Goal: Task Accomplishment & Management: Manage account settings

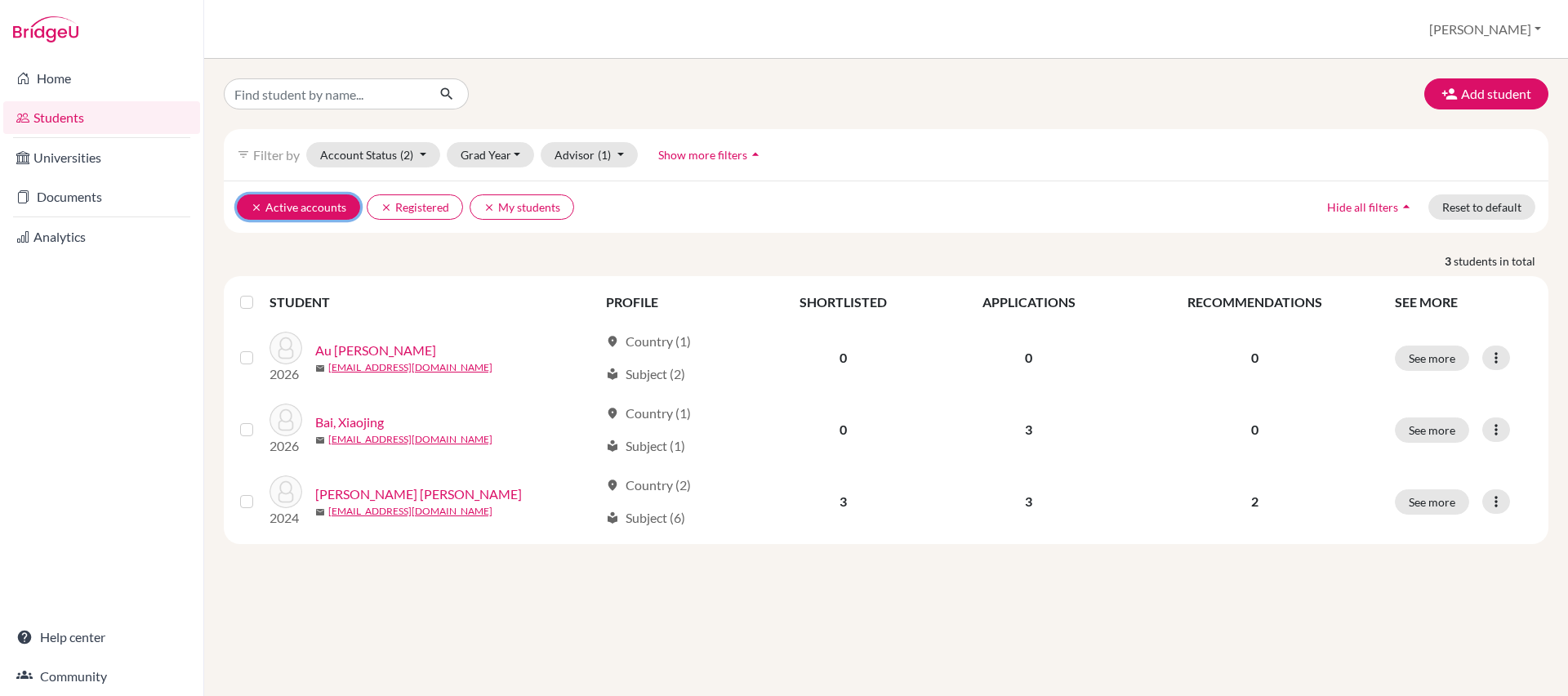
click at [251, 207] on icon "clear" at bounding box center [257, 207] width 12 height 12
click at [254, 206] on icon "clear" at bounding box center [257, 207] width 12 height 12
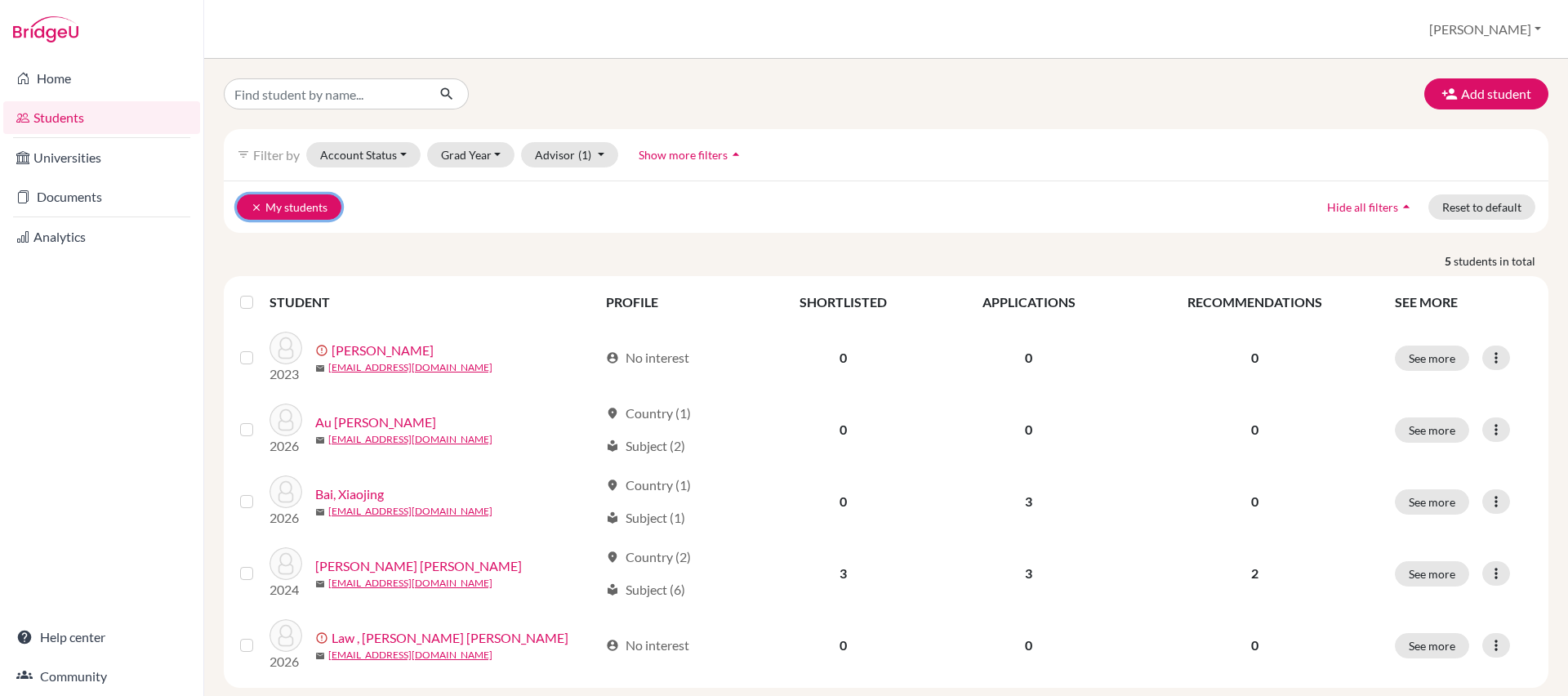
click at [251, 207] on icon "clear" at bounding box center [257, 207] width 12 height 12
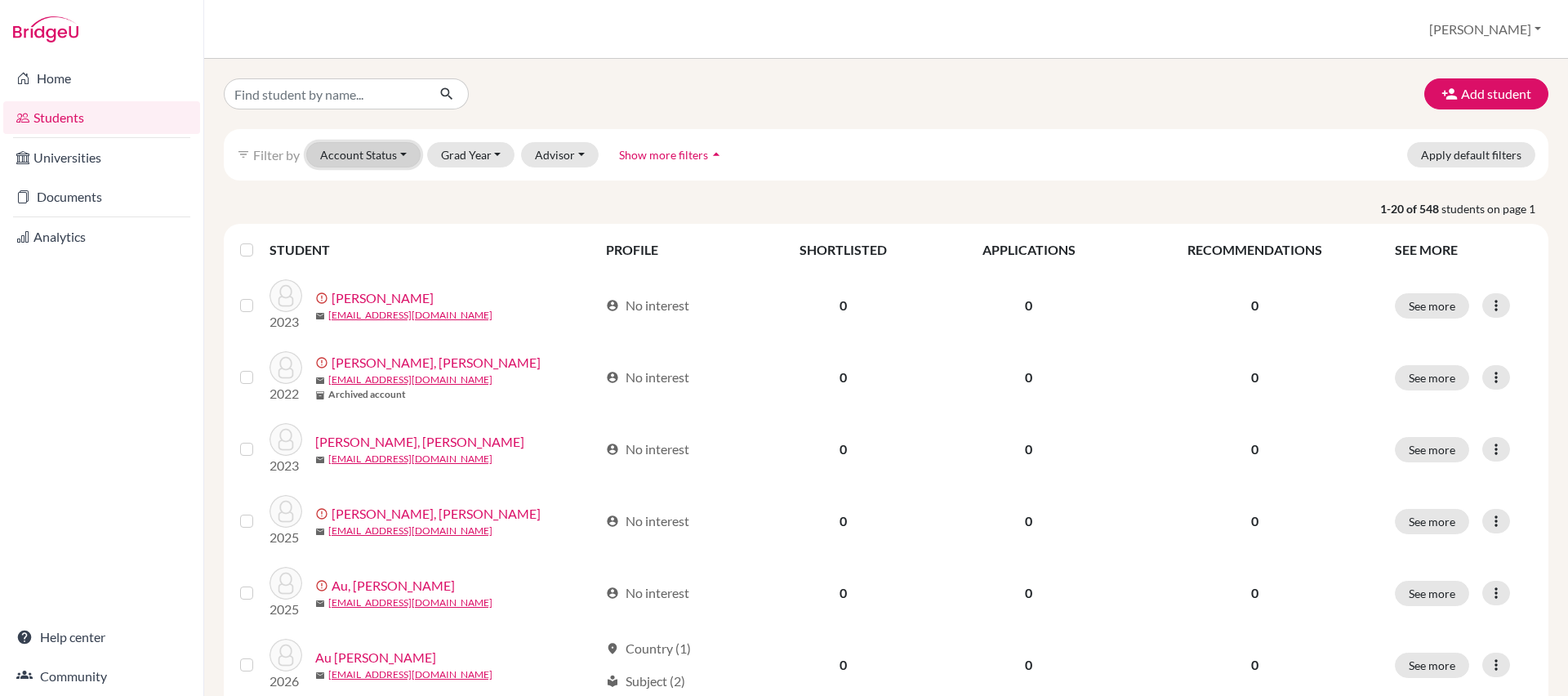
click at [399, 155] on button "Account Status" at bounding box center [363, 155] width 114 height 25
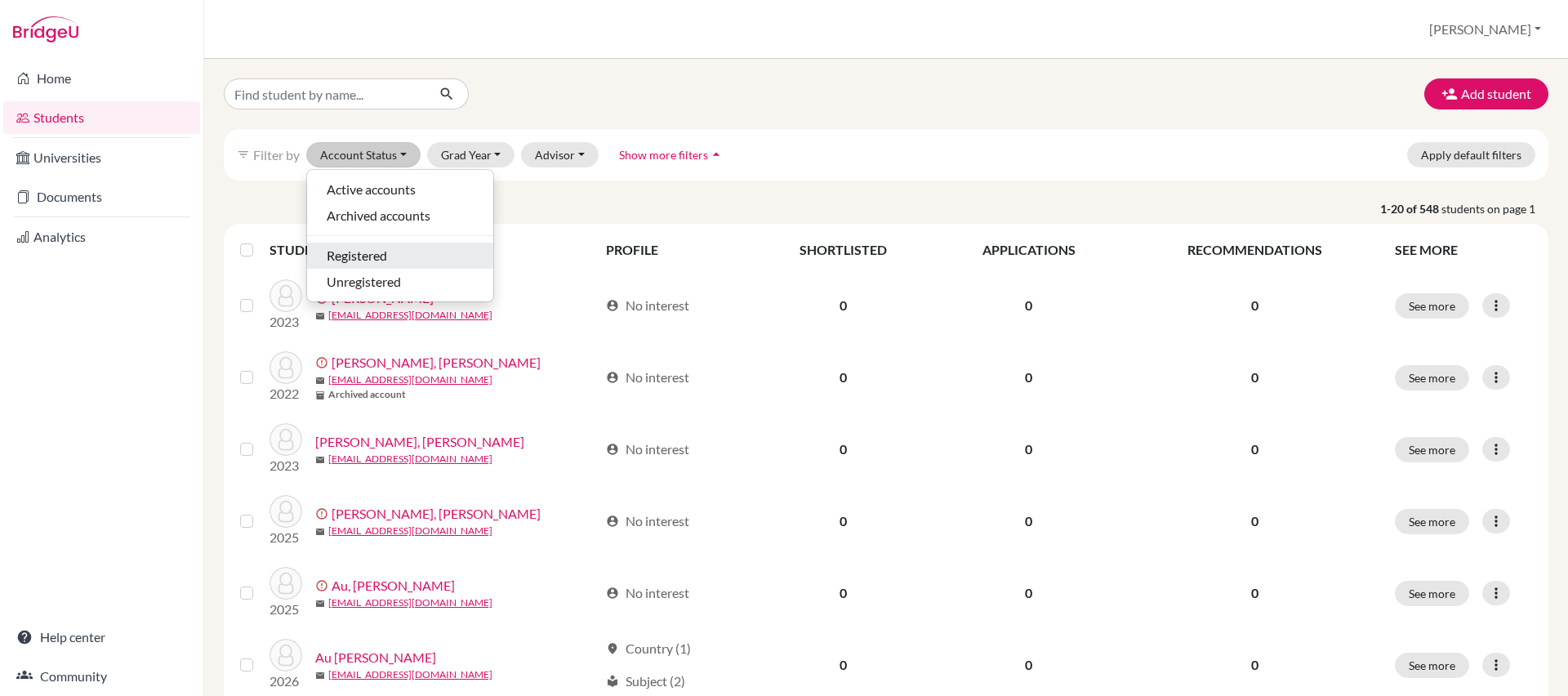
click at [390, 256] on div "Registered" at bounding box center [400, 256] width 147 height 19
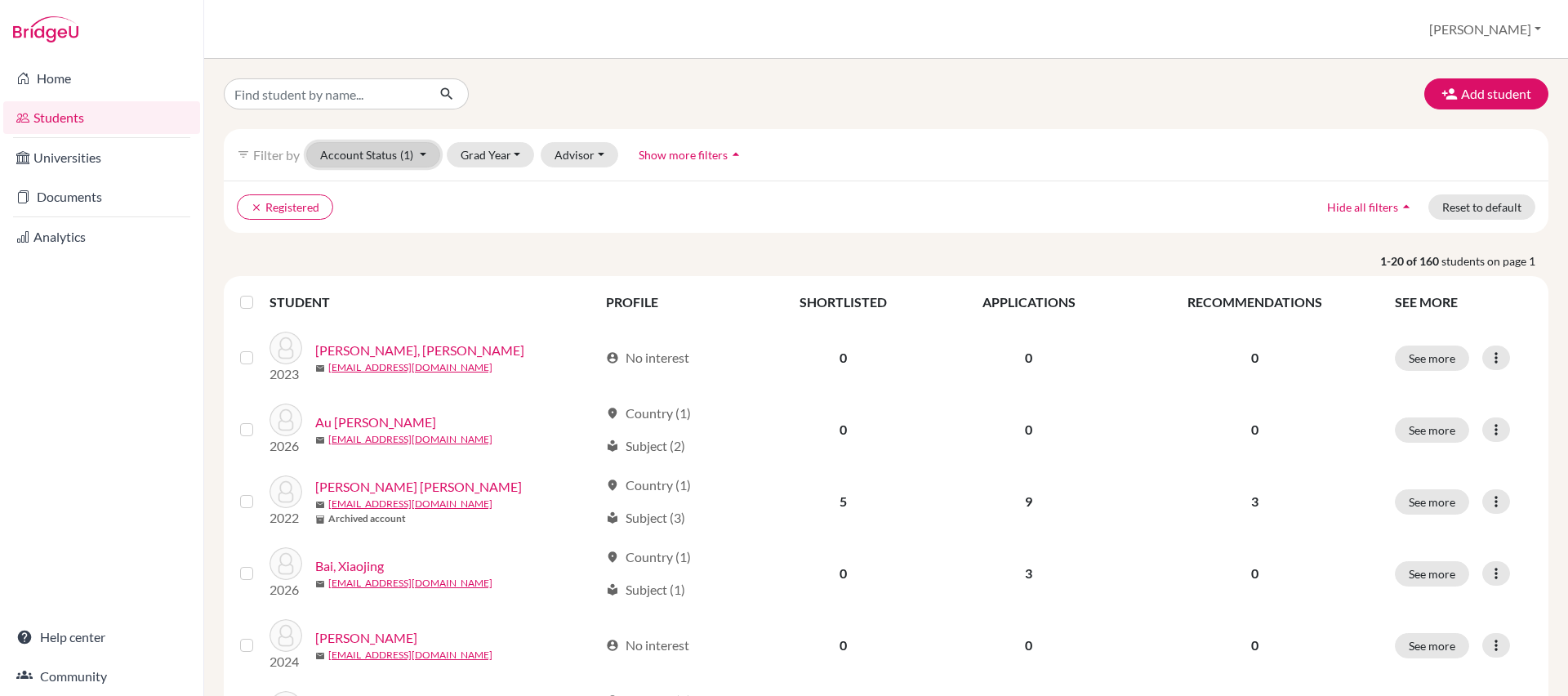
click at [419, 159] on button "Account Status (1)" at bounding box center [374, 155] width 134 height 25
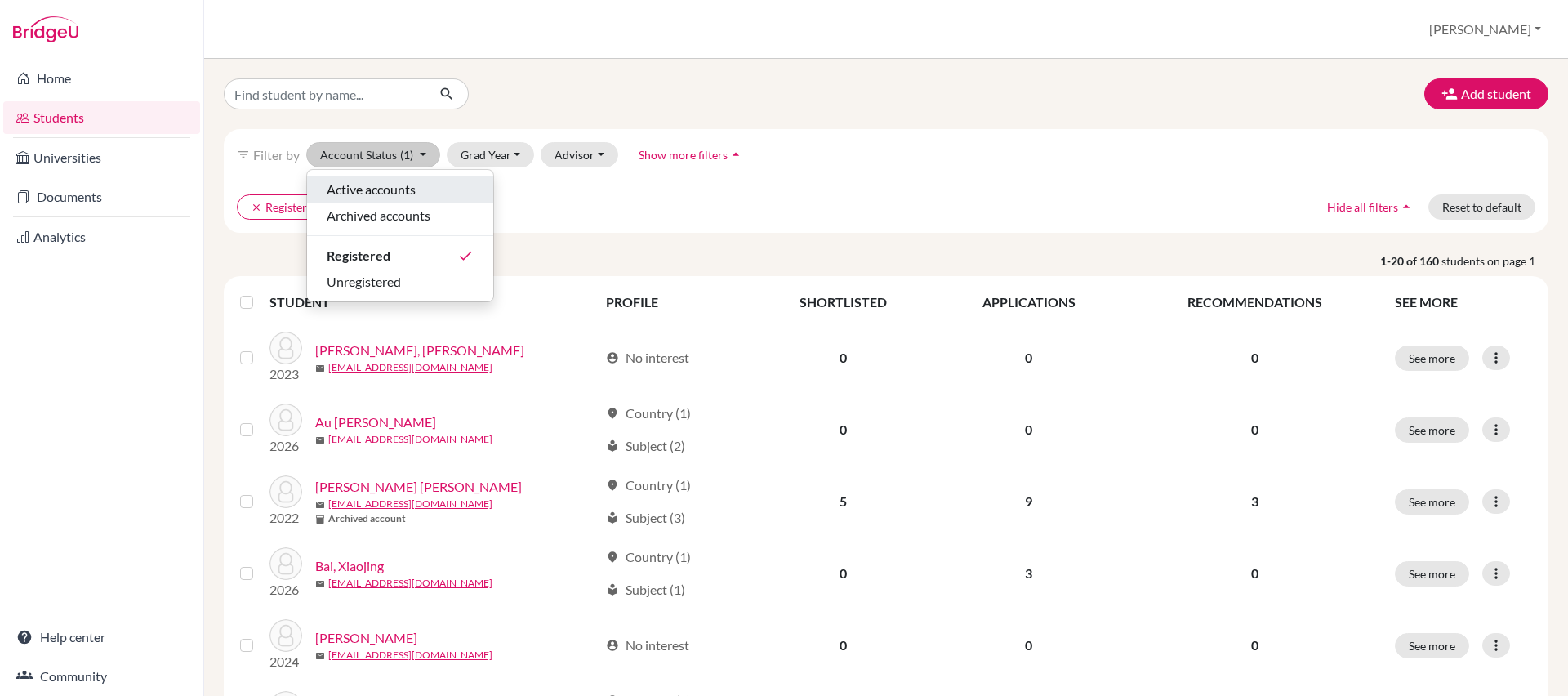
click at [399, 191] on span "Active accounts" at bounding box center [371, 190] width 89 height 19
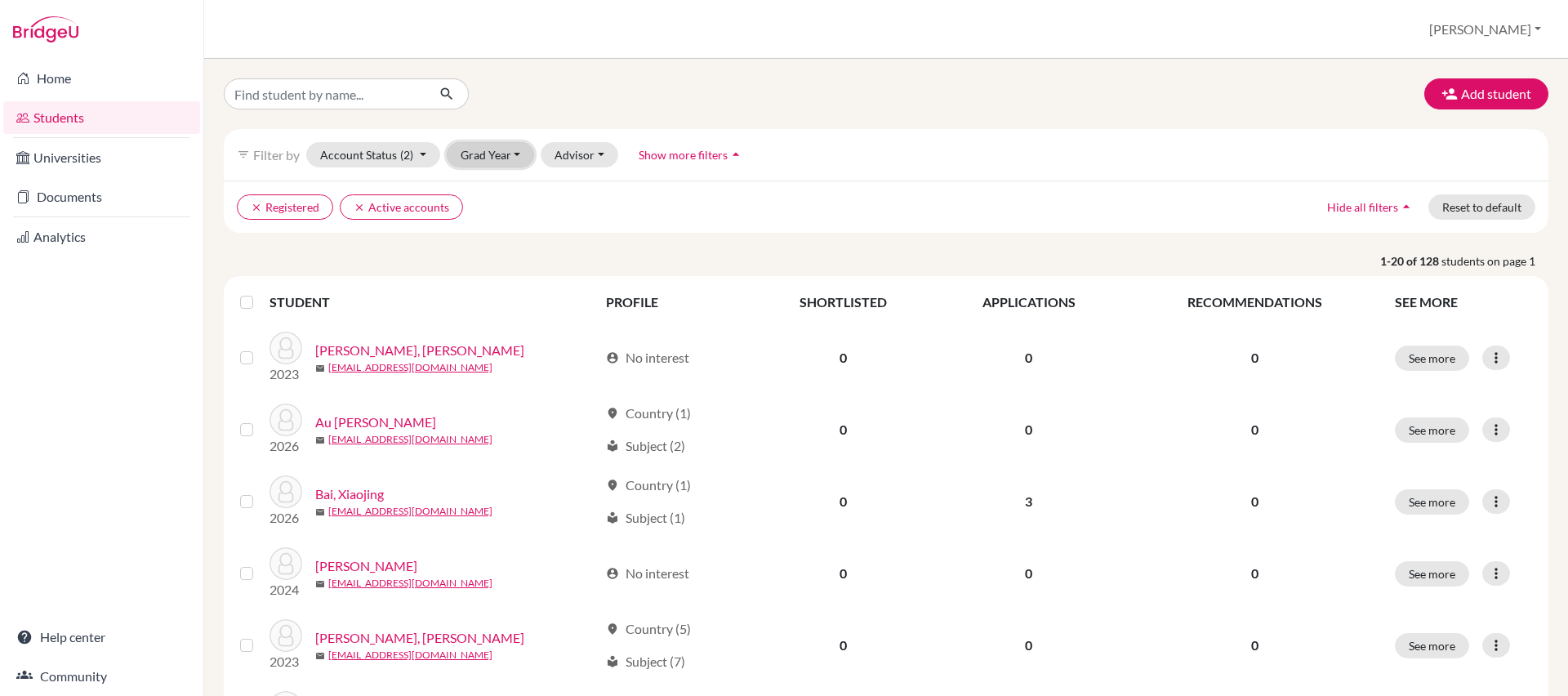
click at [515, 149] on button "Grad Year" at bounding box center [491, 155] width 89 height 25
click at [511, 190] on div "2026" at bounding box center [495, 190] width 57 height 19
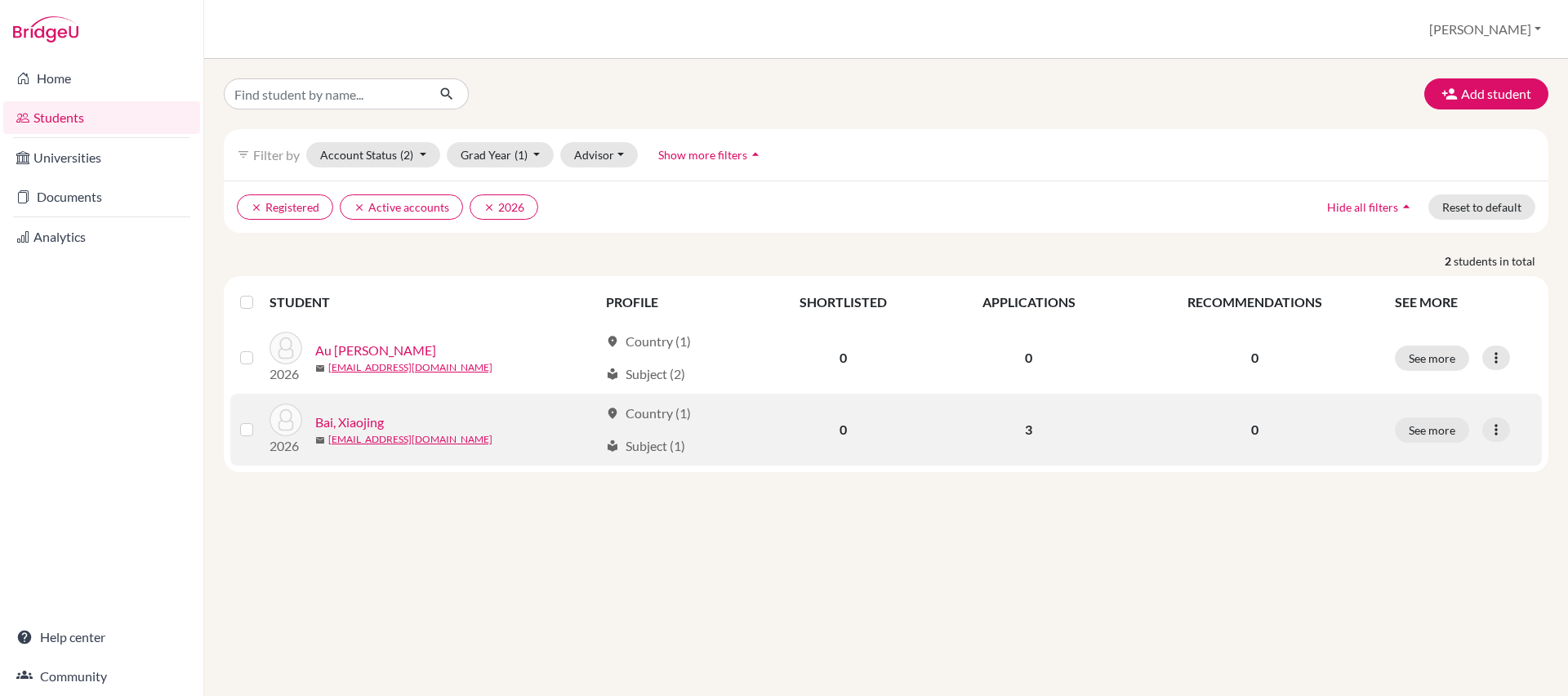
click at [369, 428] on link "Bai, Xiaojing" at bounding box center [349, 422] width 68 height 19
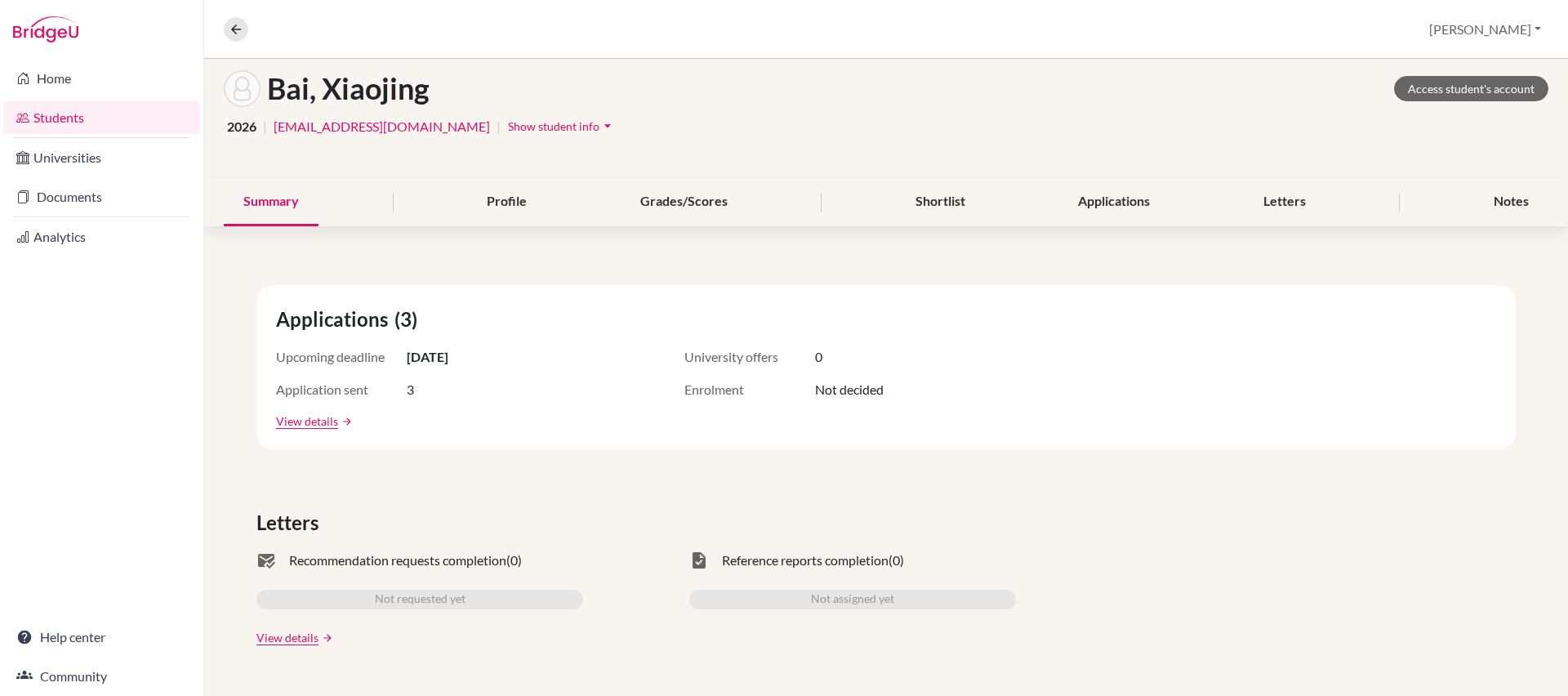
scroll to position [358, 0]
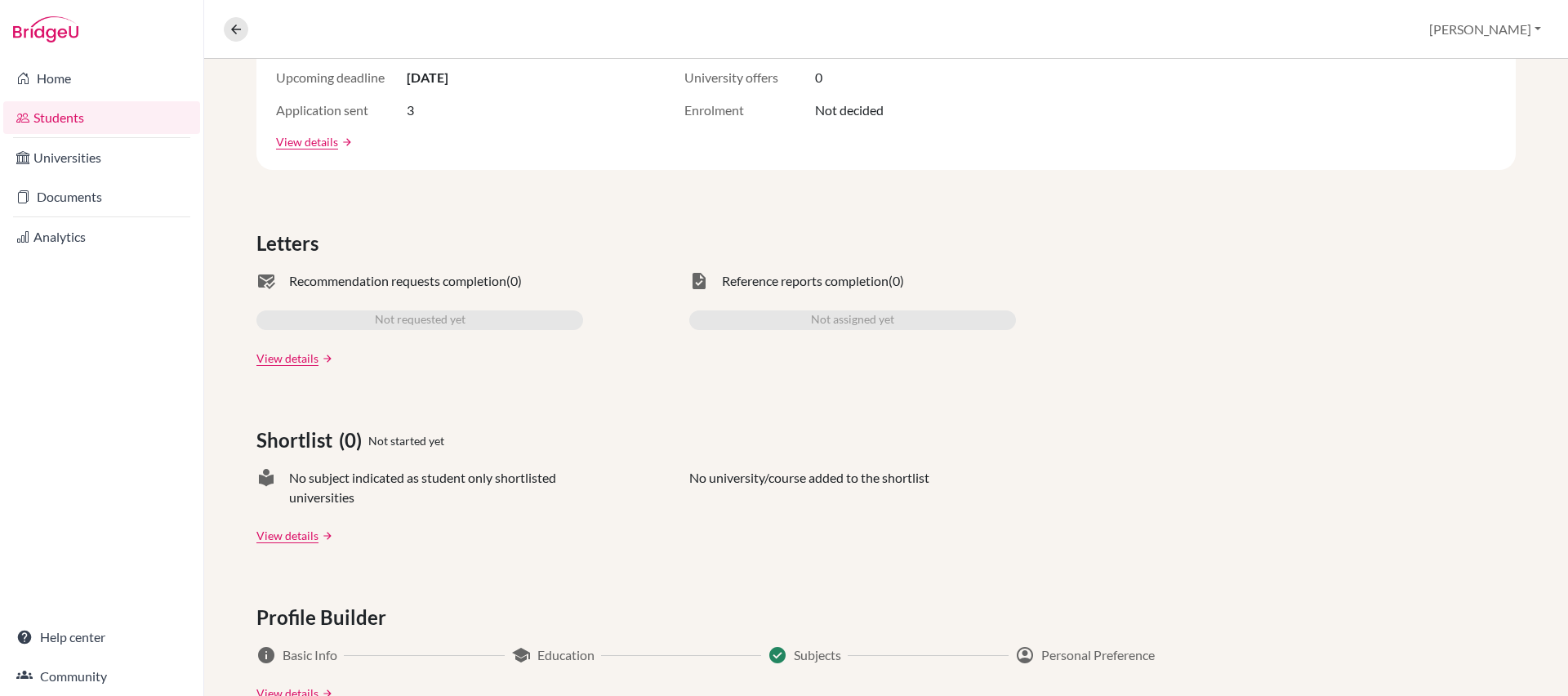
click at [379, 296] on div "mark_email_read Recommendation requests completion (0) Not requested yet View d…" at bounding box center [419, 319] width 327 height 95
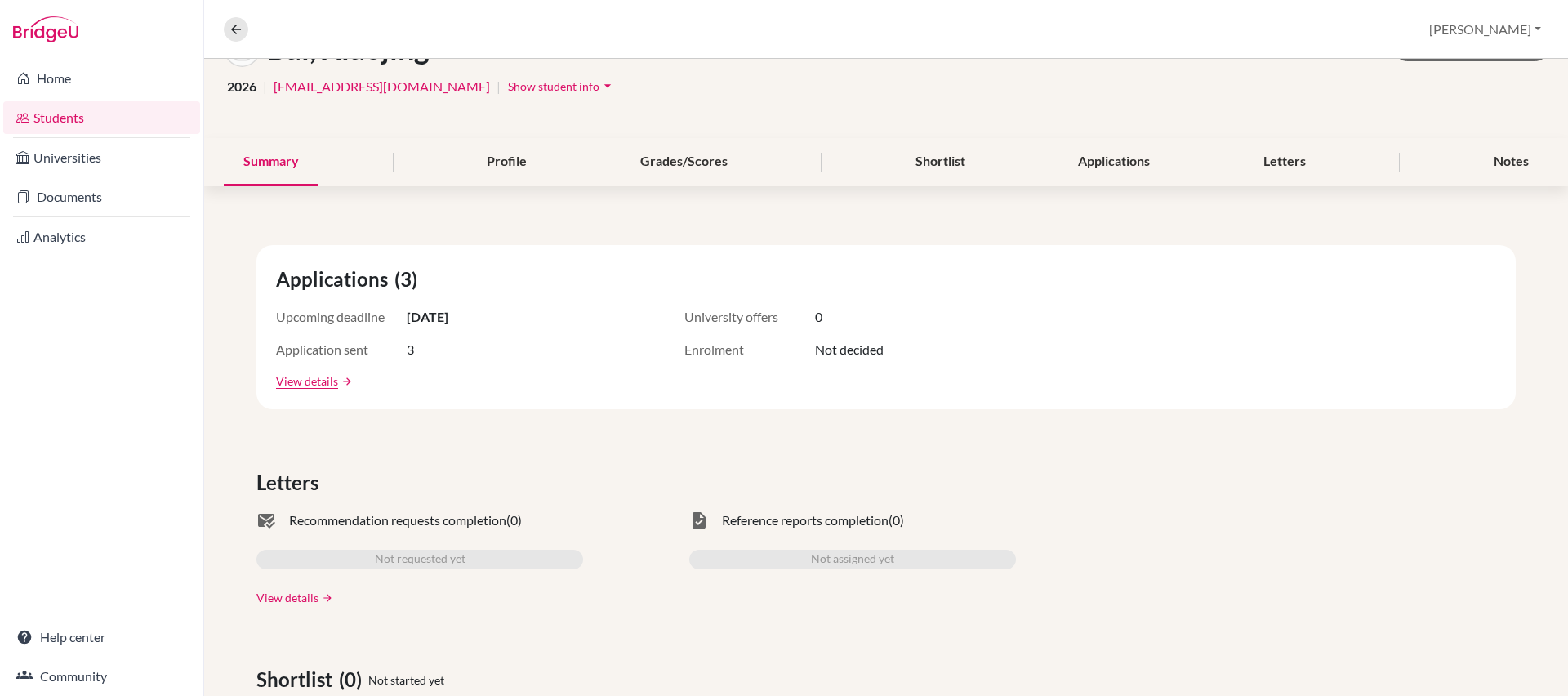
scroll to position [91, 0]
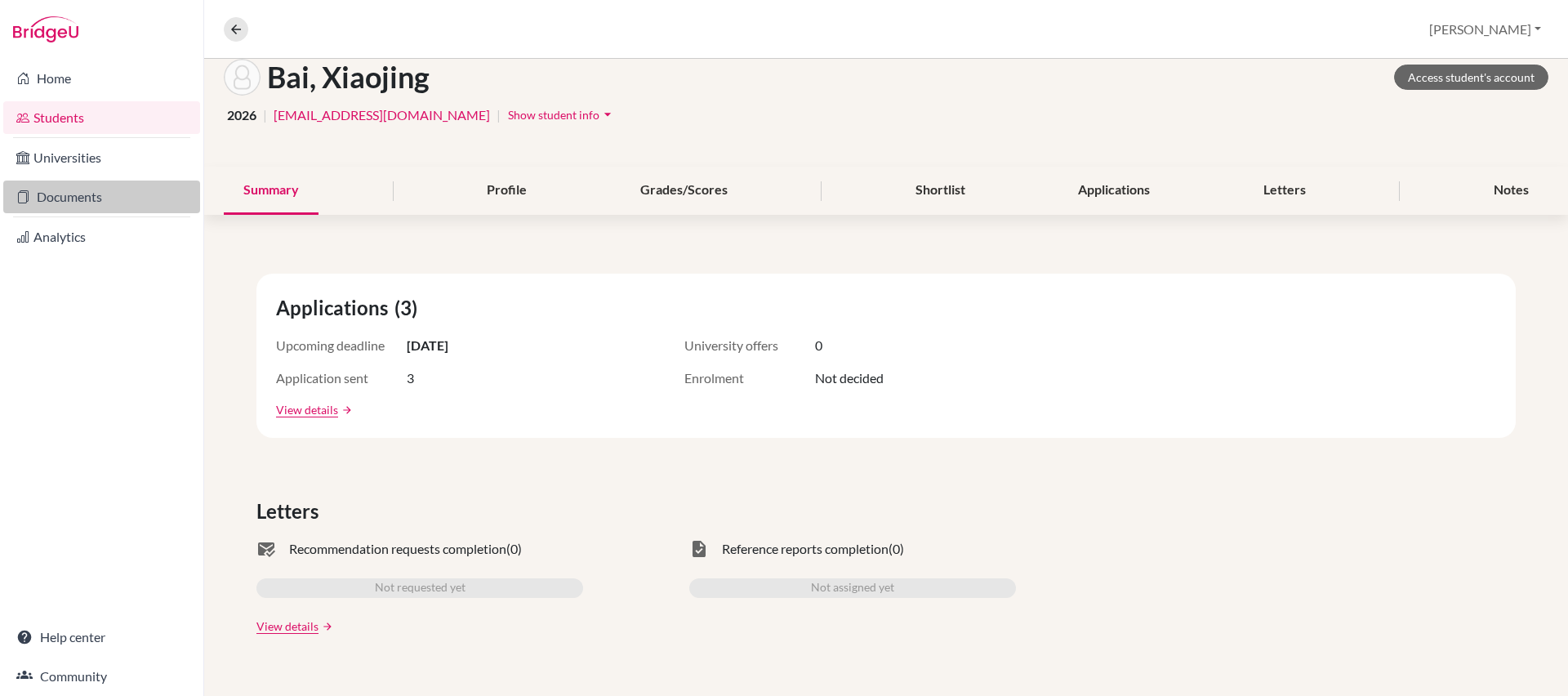
click at [92, 200] on link "Documents" at bounding box center [101, 197] width 197 height 33
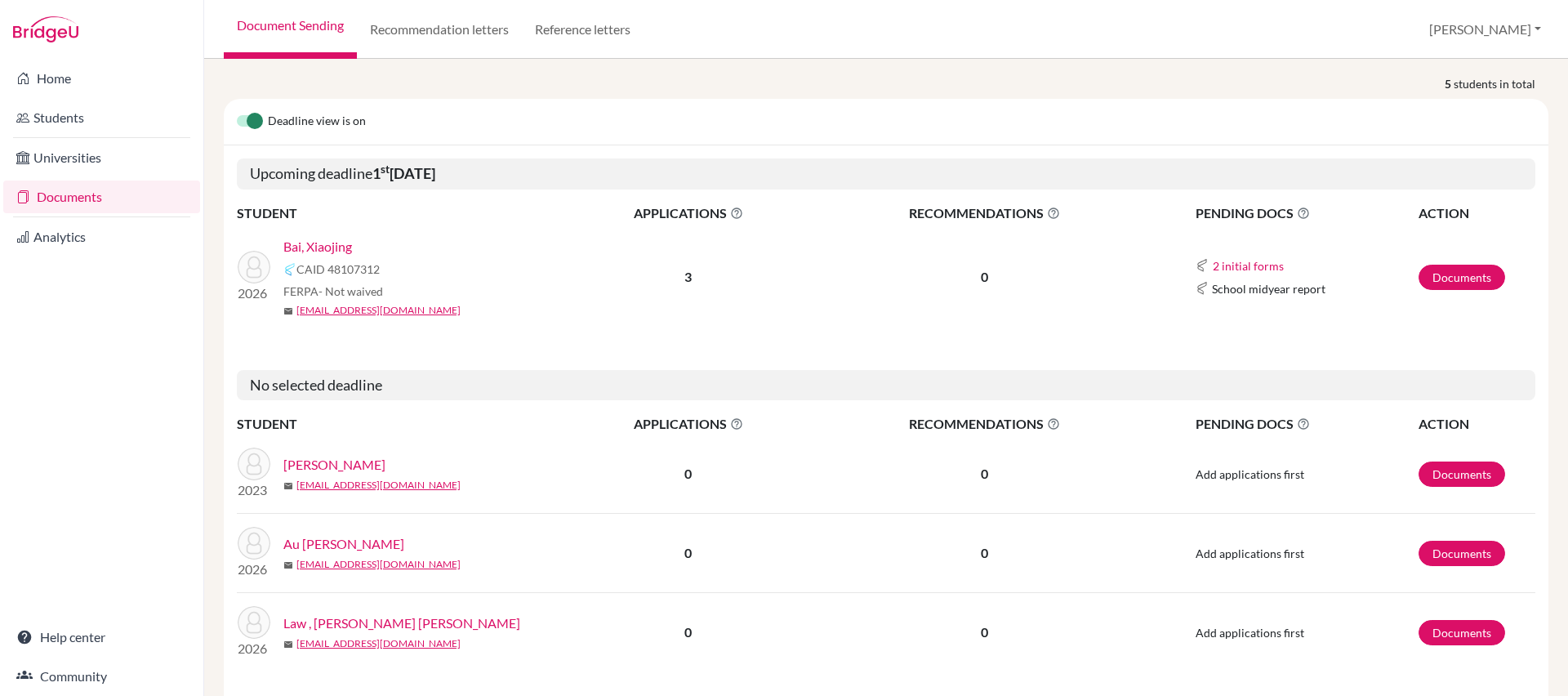
scroll to position [296, 0]
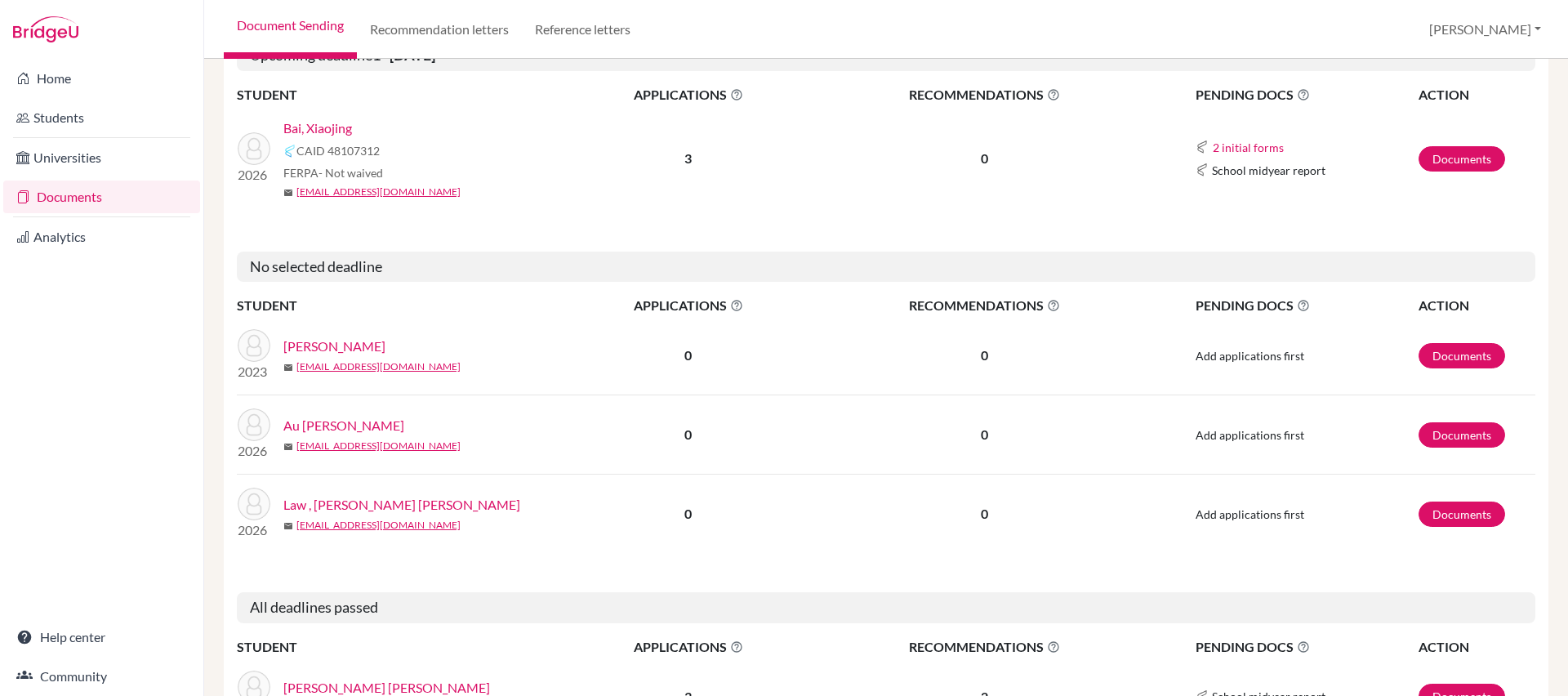
click at [89, 197] on link "Documents" at bounding box center [101, 197] width 197 height 33
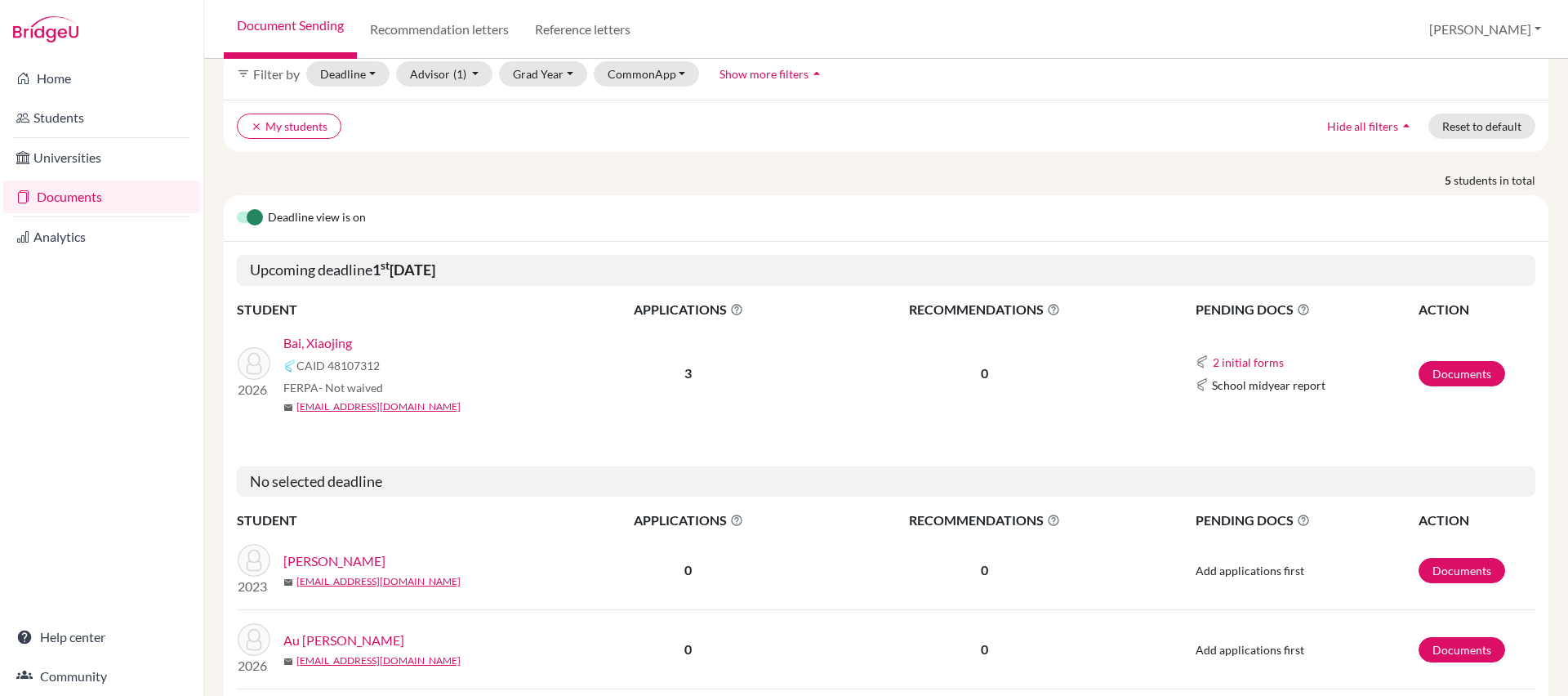
scroll to position [93, 0]
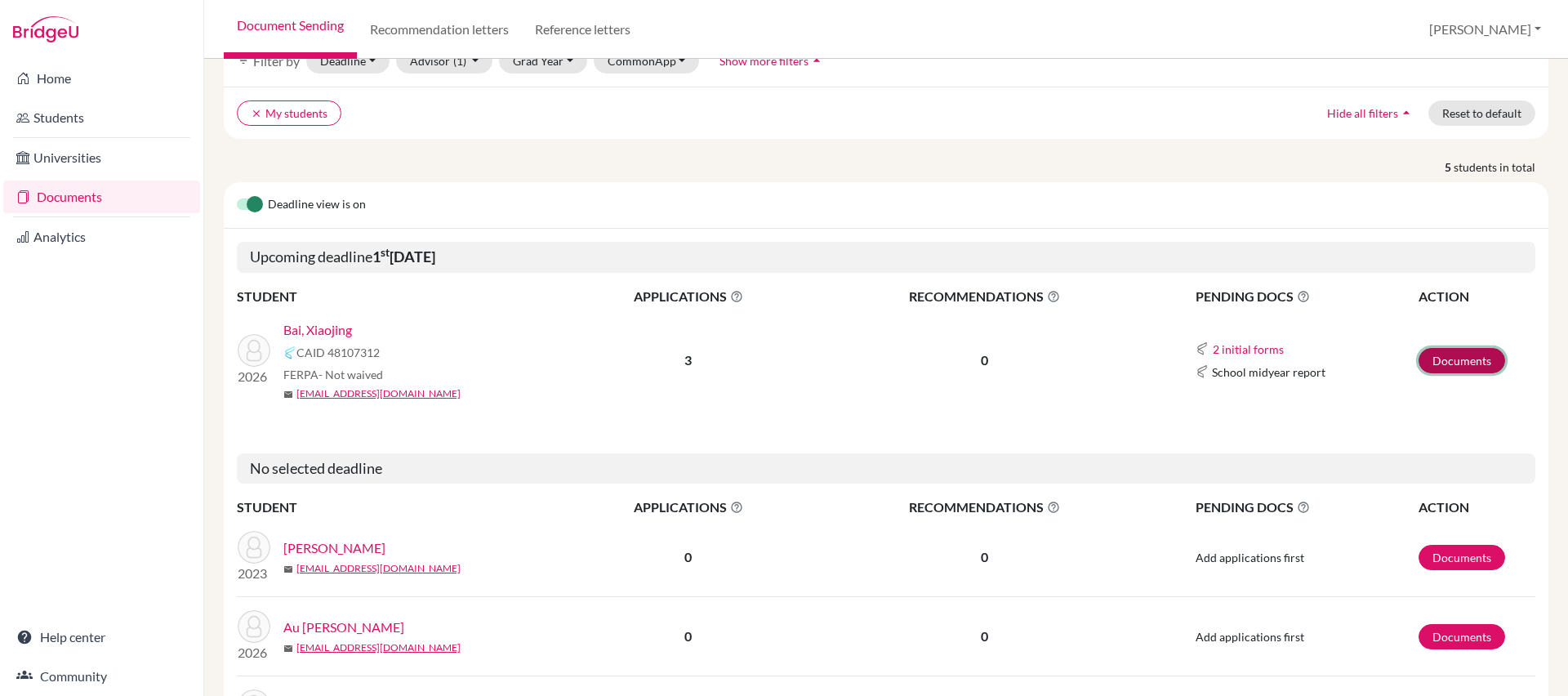
click at [1440, 364] on link "Documents" at bounding box center [1461, 360] width 87 height 25
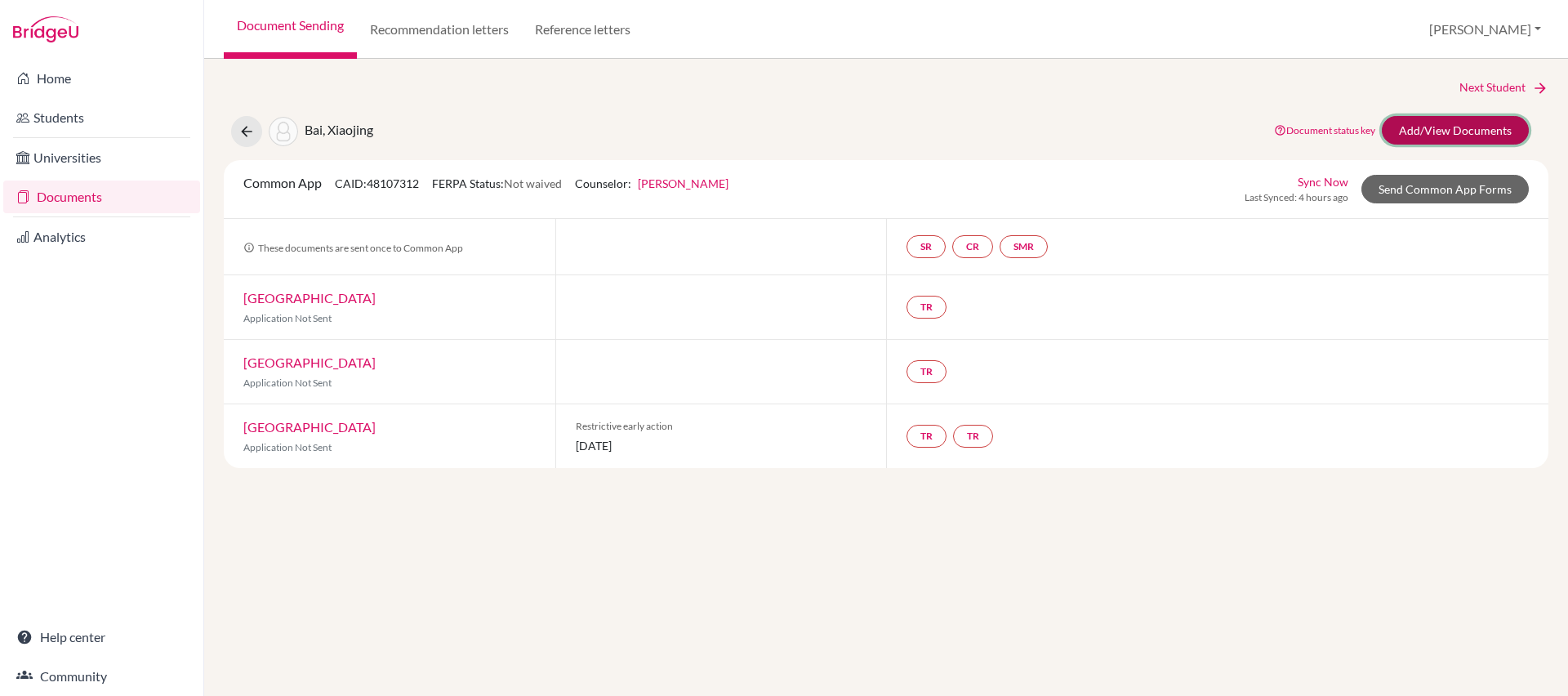
click at [1479, 127] on link "Add/View Documents" at bounding box center [1454, 129] width 147 height 28
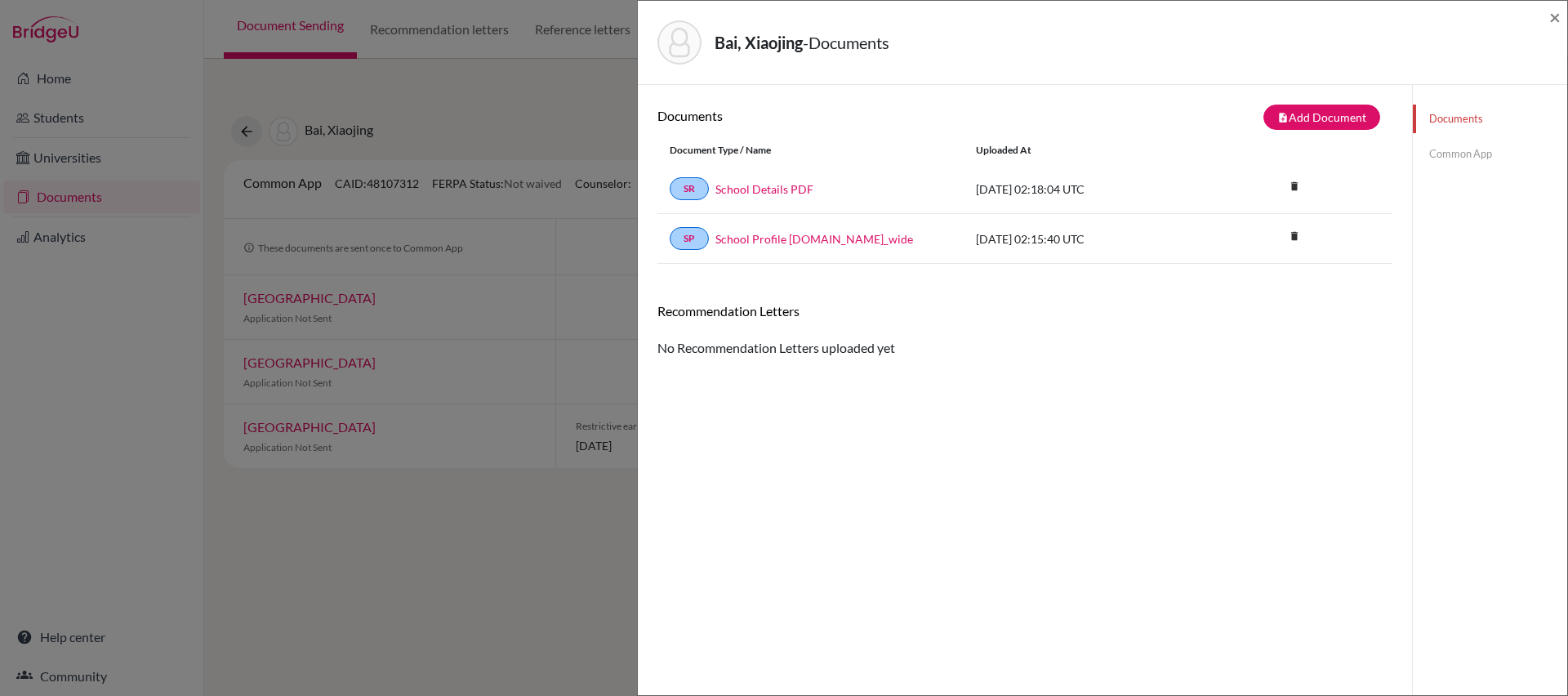
click at [513, 68] on div "Bai, Xiaojing - Documents × Documents note_add Add Document Document type Chang…" at bounding box center [784, 348] width 1568 height 696
click at [1434, 155] on link "Common App" at bounding box center [1489, 153] width 155 height 28
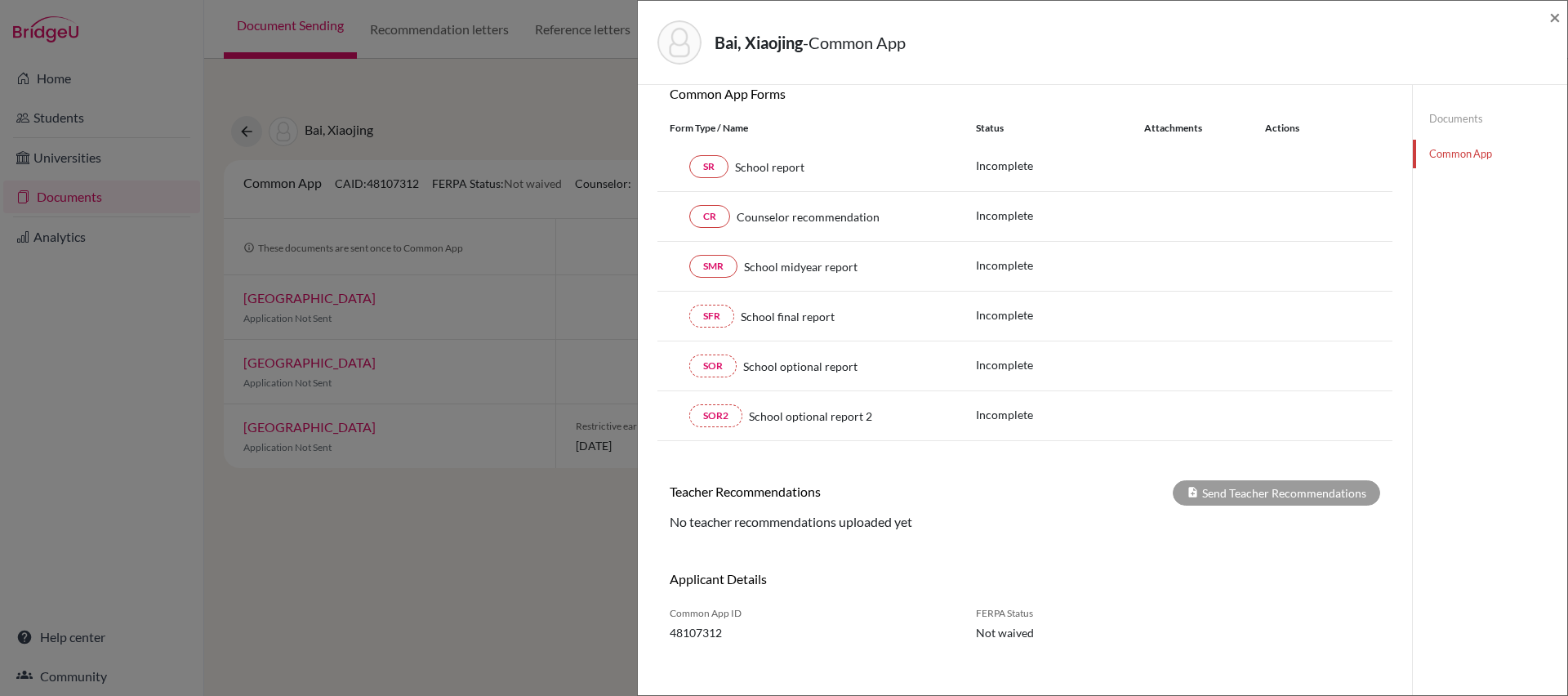
scroll to position [167, 0]
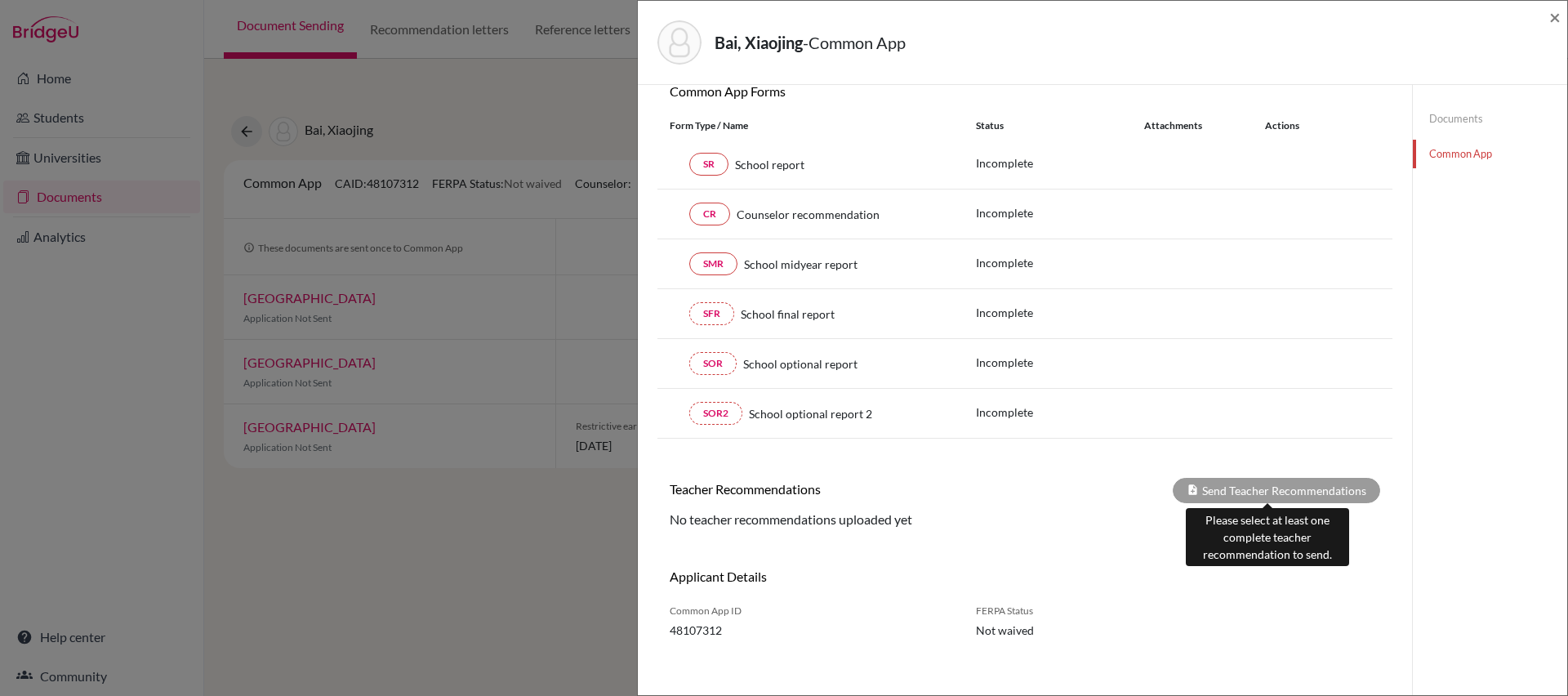
click at [1250, 495] on div "Send Teacher Recommendations" at bounding box center [1276, 491] width 207 height 25
click at [1433, 114] on link "Documents" at bounding box center [1489, 118] width 155 height 28
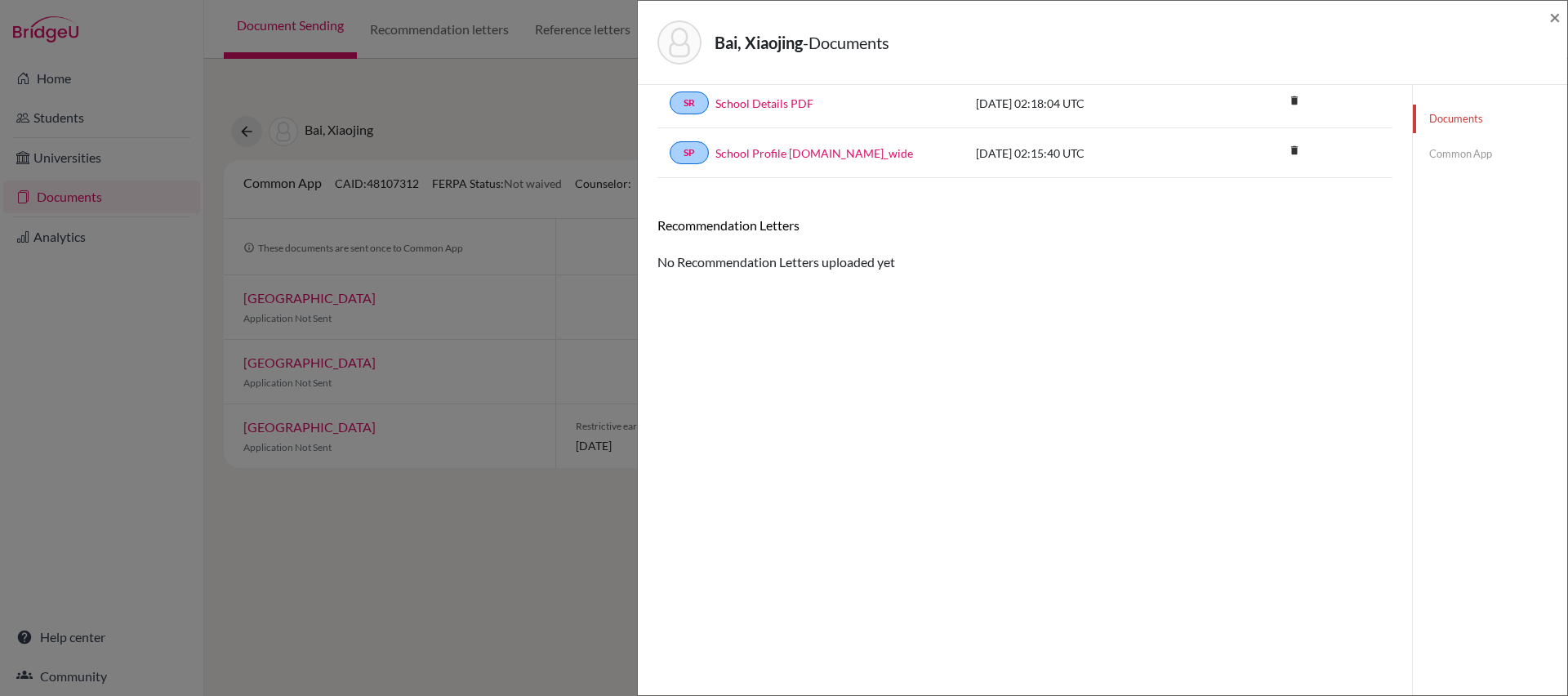
scroll to position [86, 0]
click at [741, 228] on h6 "Recommendation Letters" at bounding box center [1024, 225] width 735 height 16
click at [828, 223] on h6 "Recommendation Letters" at bounding box center [1024, 225] width 735 height 16
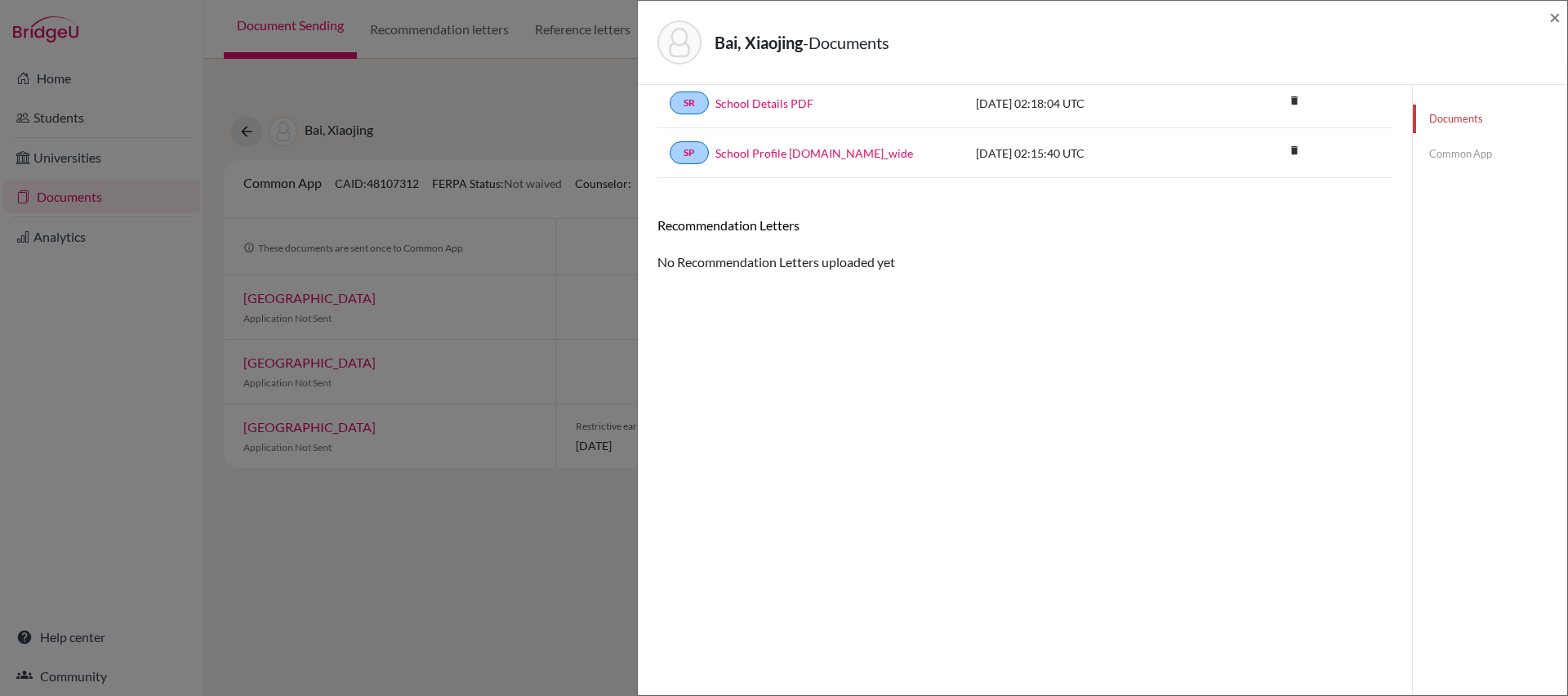
click at [839, 266] on div "Recommendation Letters No Recommendation Letters uploaded yet" at bounding box center [1024, 244] width 735 height 55
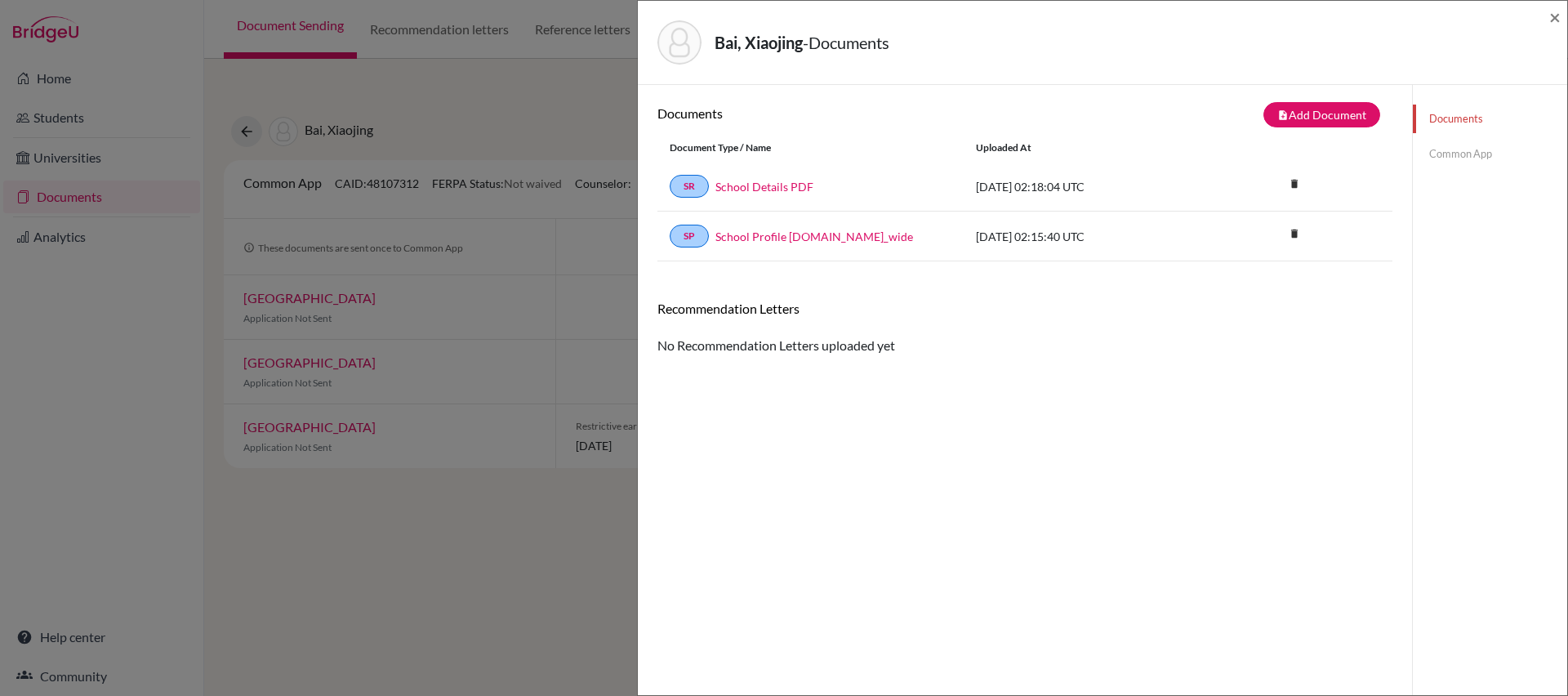
scroll to position [3, 0]
click at [1305, 112] on button "note_add Add Document" at bounding box center [1322, 114] width 117 height 25
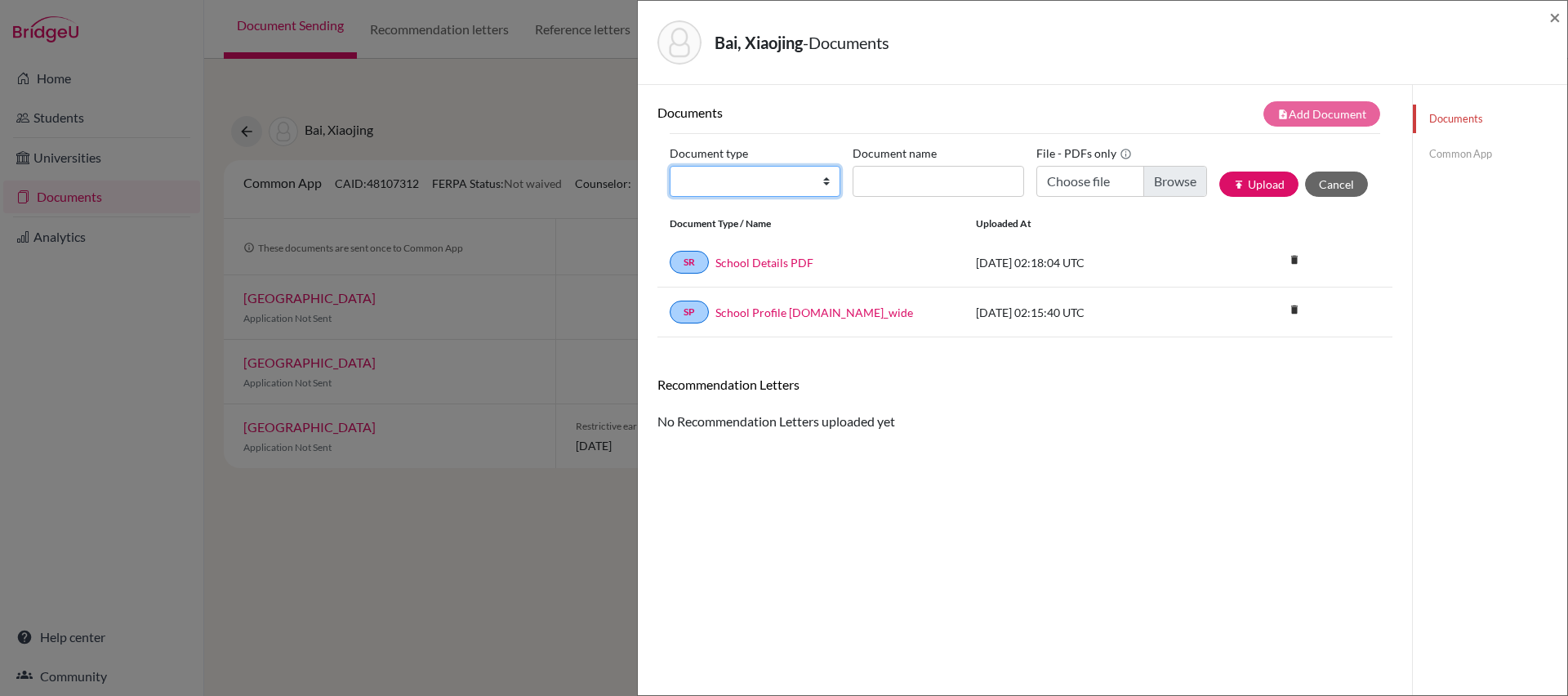
click at [809, 171] on select "Change explanation for Common App reports Counselor recommendation Internationa…" at bounding box center [754, 181] width 170 height 31
select select "5"
click at [670, 165] on select "Change explanation for Common App reports Counselor recommendation Internationa…" at bounding box center [754, 181] width 170 height 31
click at [1134, 404] on div "Recommendation Letters" at bounding box center [1025, 390] width 759 height 28
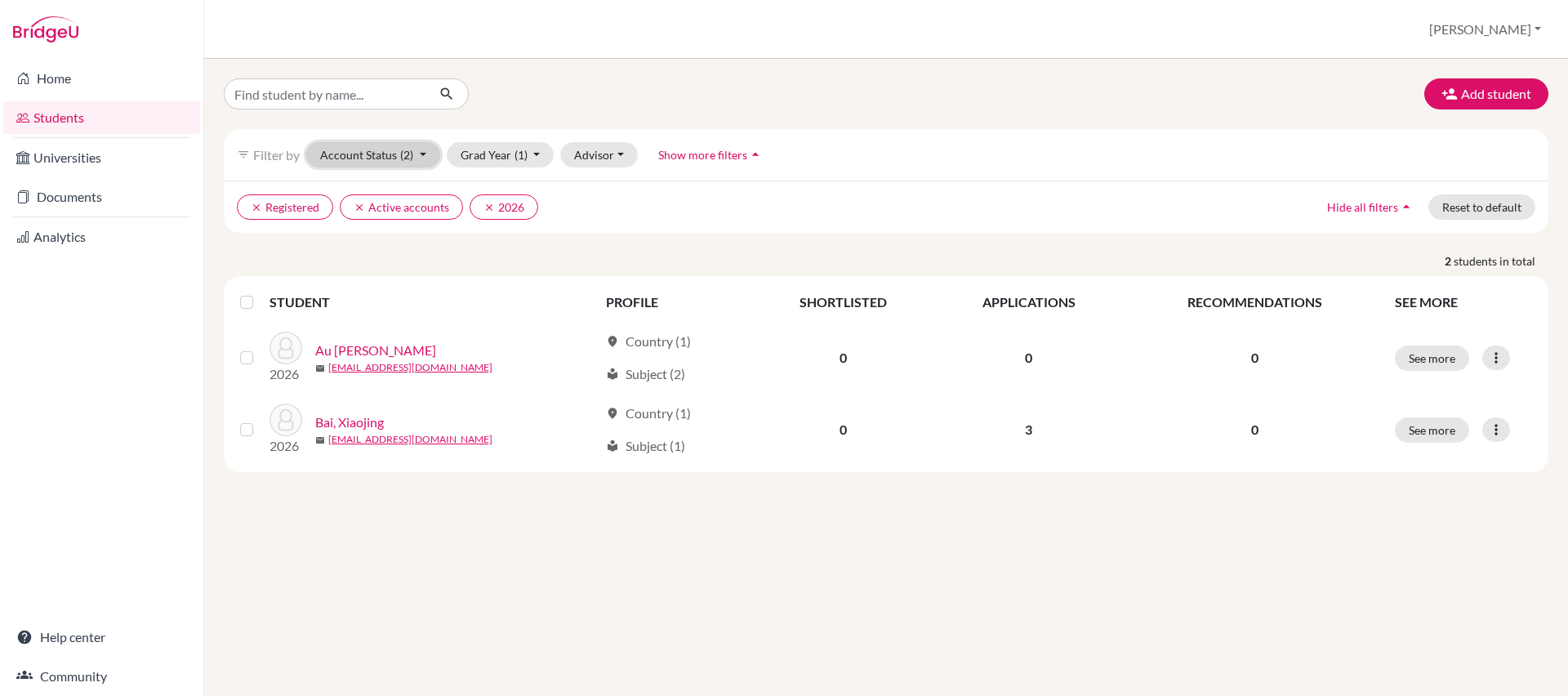
click at [413, 158] on span "(2)" at bounding box center [406, 155] width 13 height 14
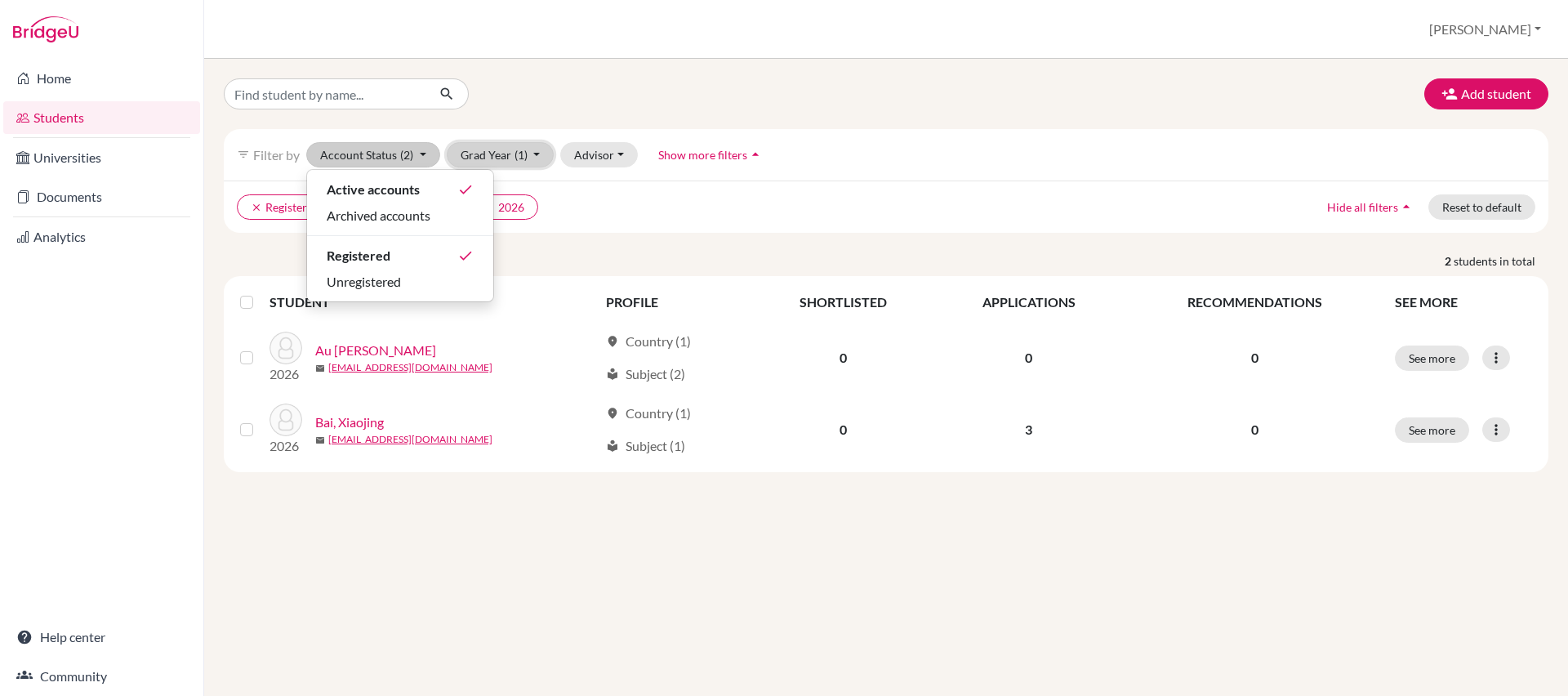
click at [517, 161] on span "(1)" at bounding box center [521, 155] width 13 height 14
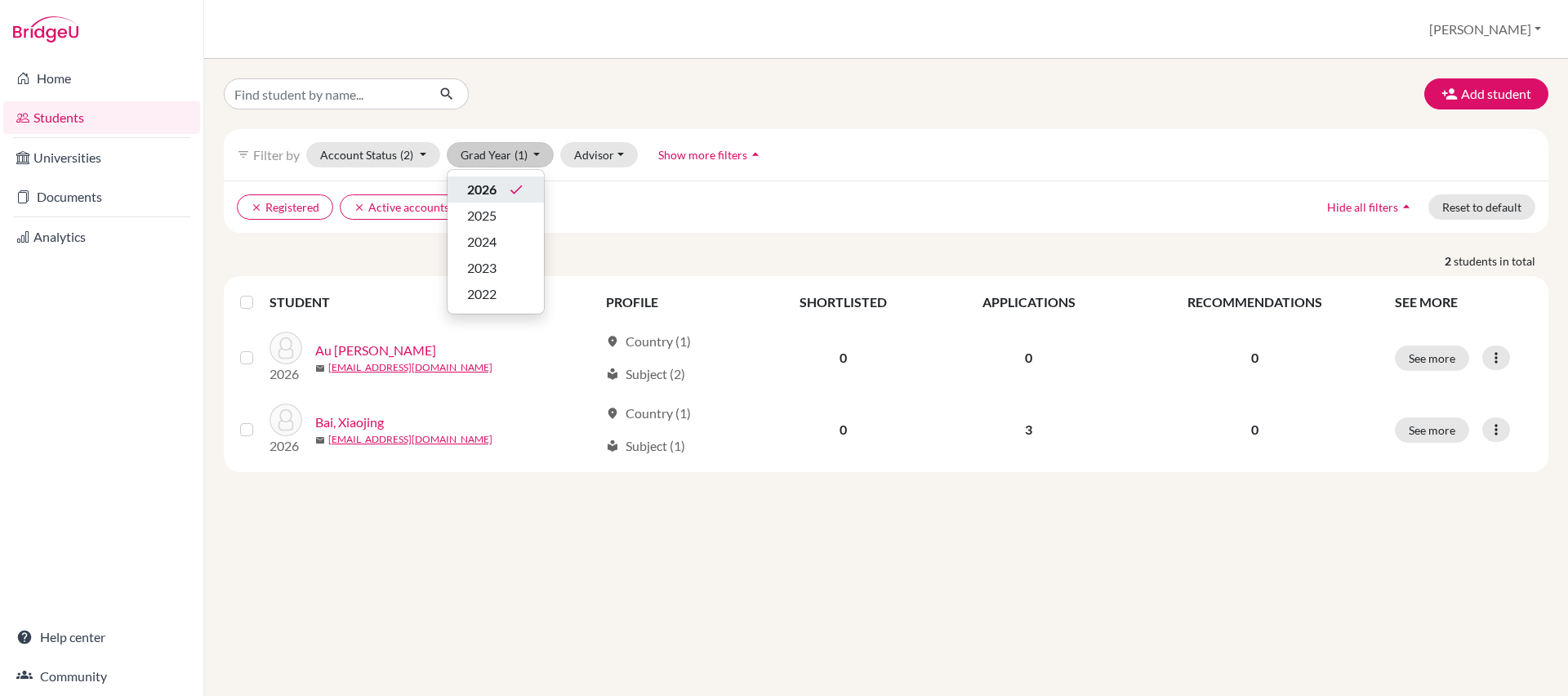
click at [482, 190] on span "2026" at bounding box center [482, 190] width 29 height 19
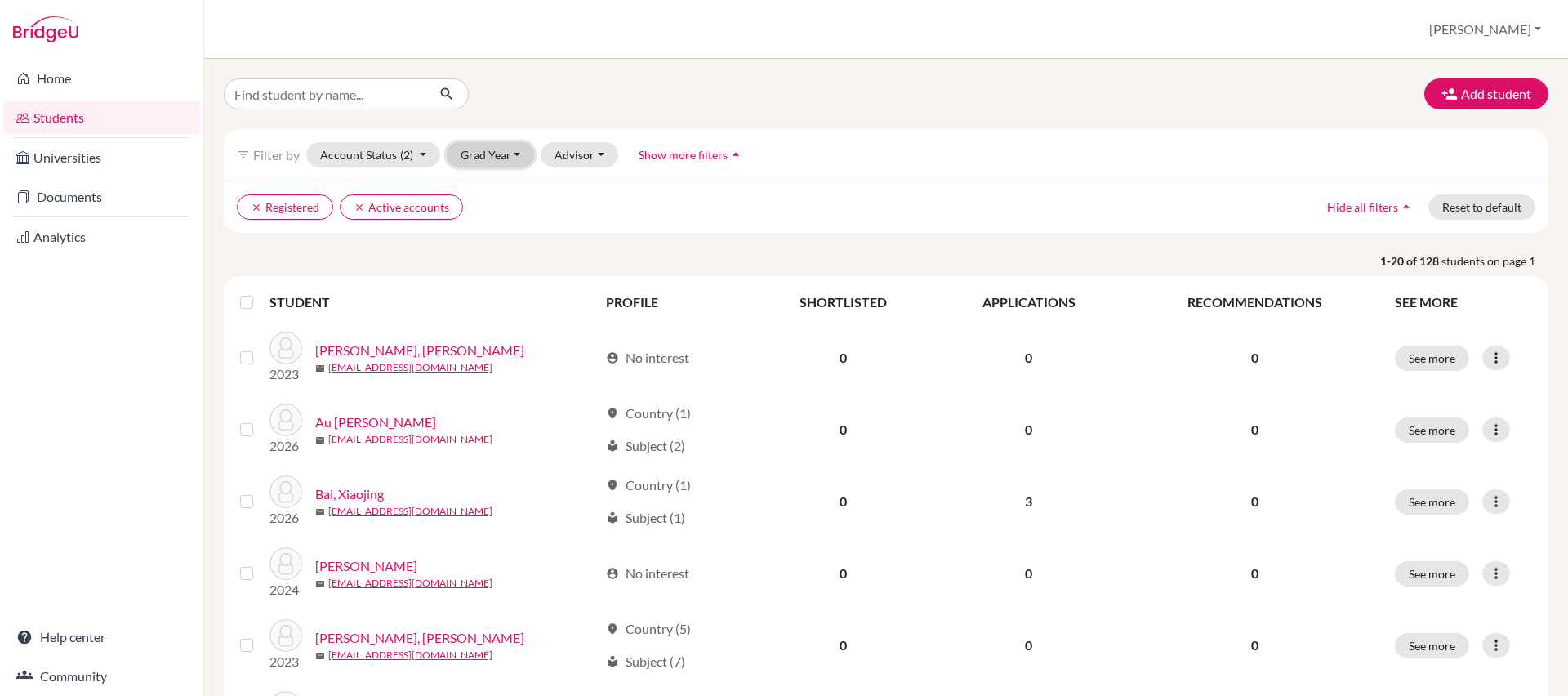
click at [505, 152] on button "Grad Year" at bounding box center [491, 155] width 89 height 25
click at [492, 193] on span "2026" at bounding box center [482, 190] width 29 height 19
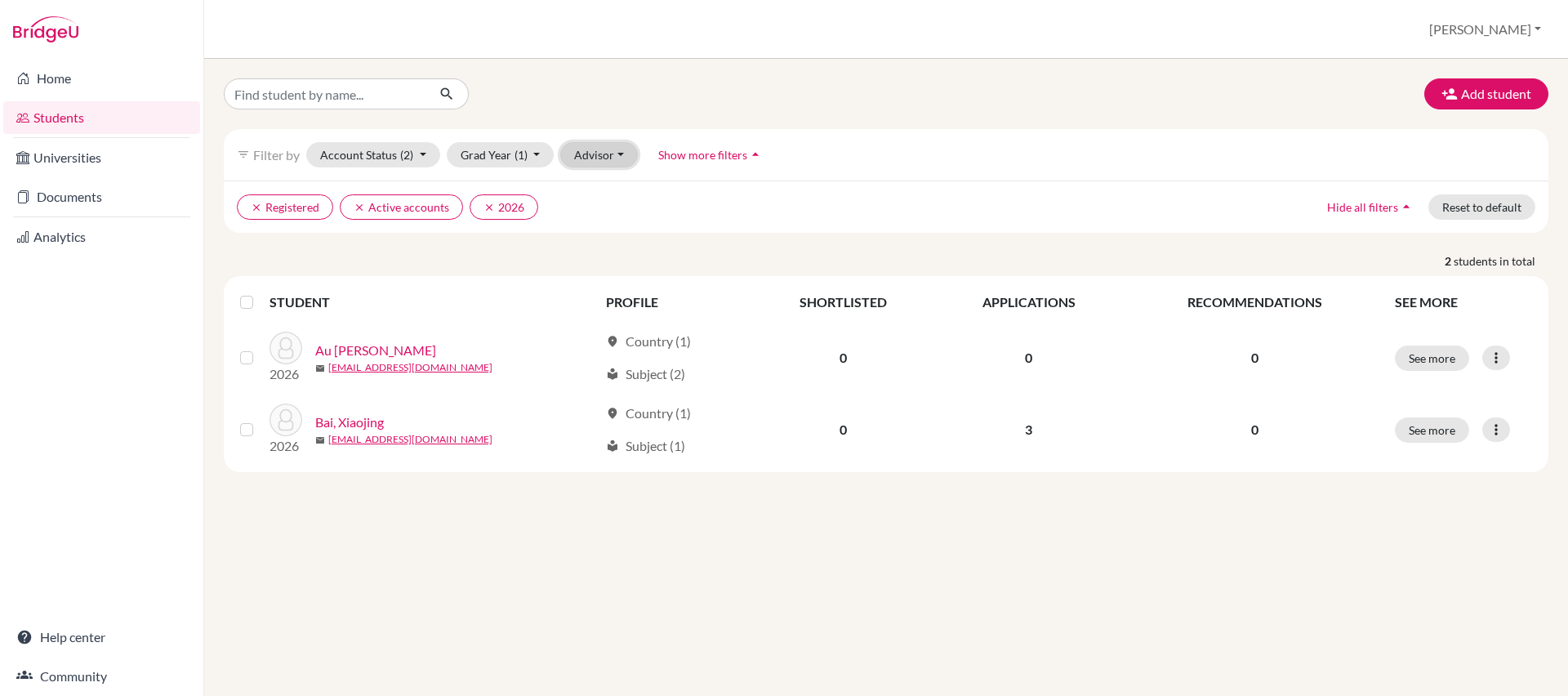
click at [606, 152] on button "Advisor" at bounding box center [599, 155] width 78 height 25
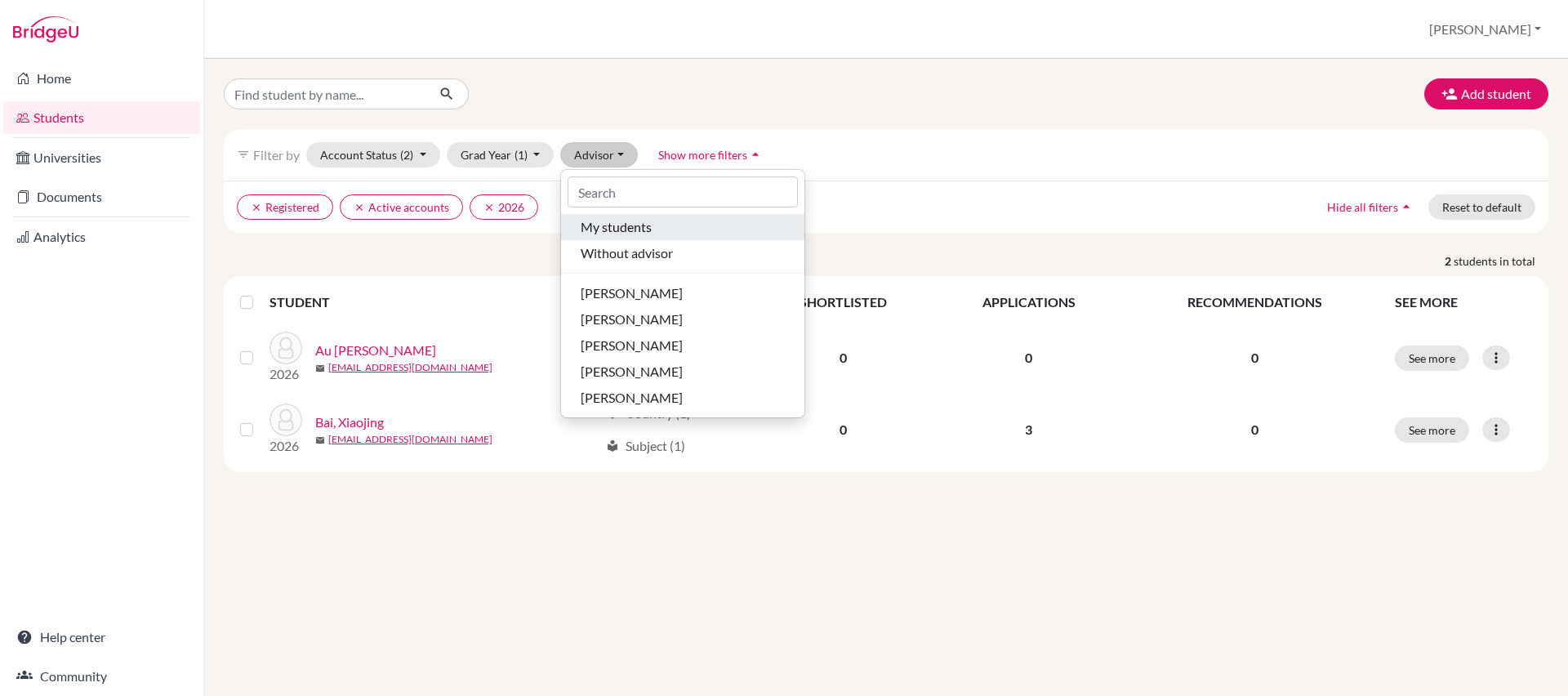
click at [619, 235] on span "My students" at bounding box center [615, 227] width 71 height 19
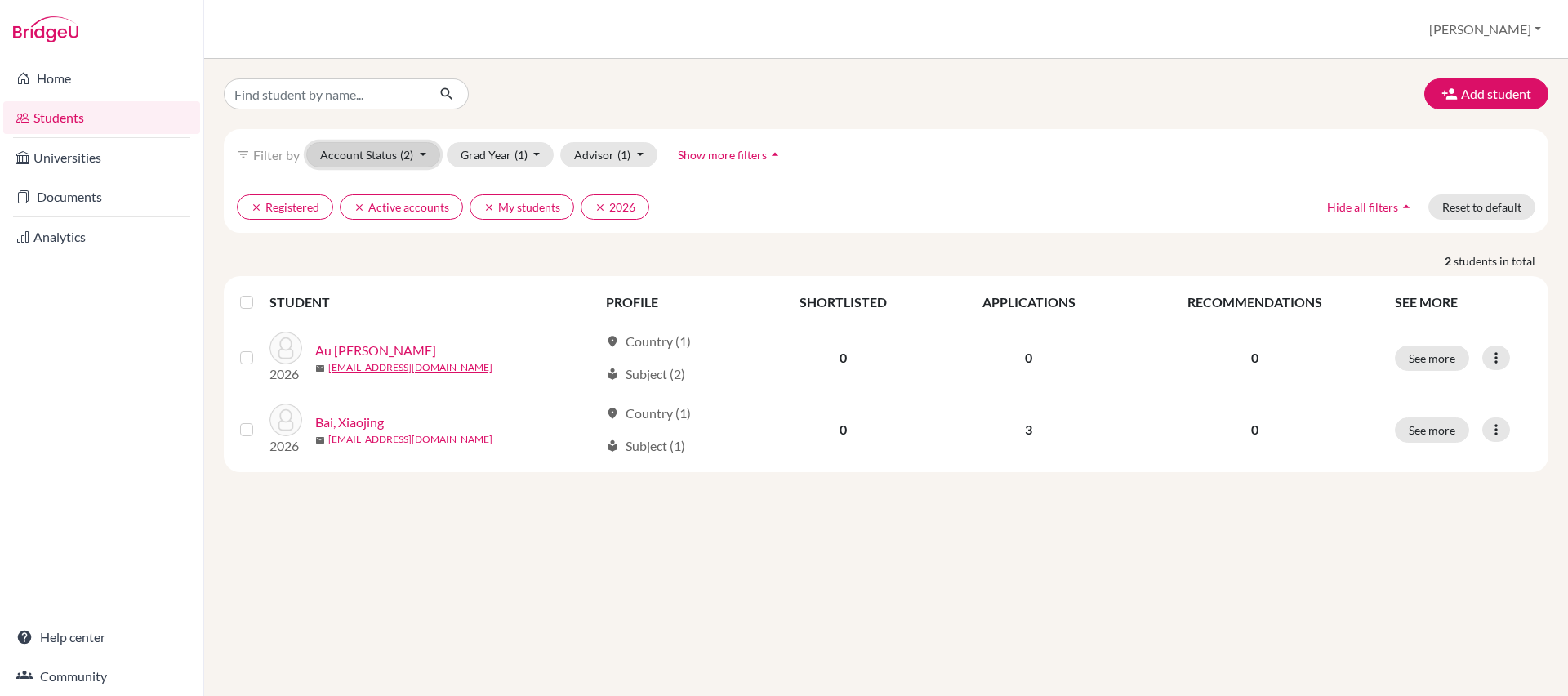
click at [423, 159] on button "Account Status (2)" at bounding box center [374, 155] width 134 height 25
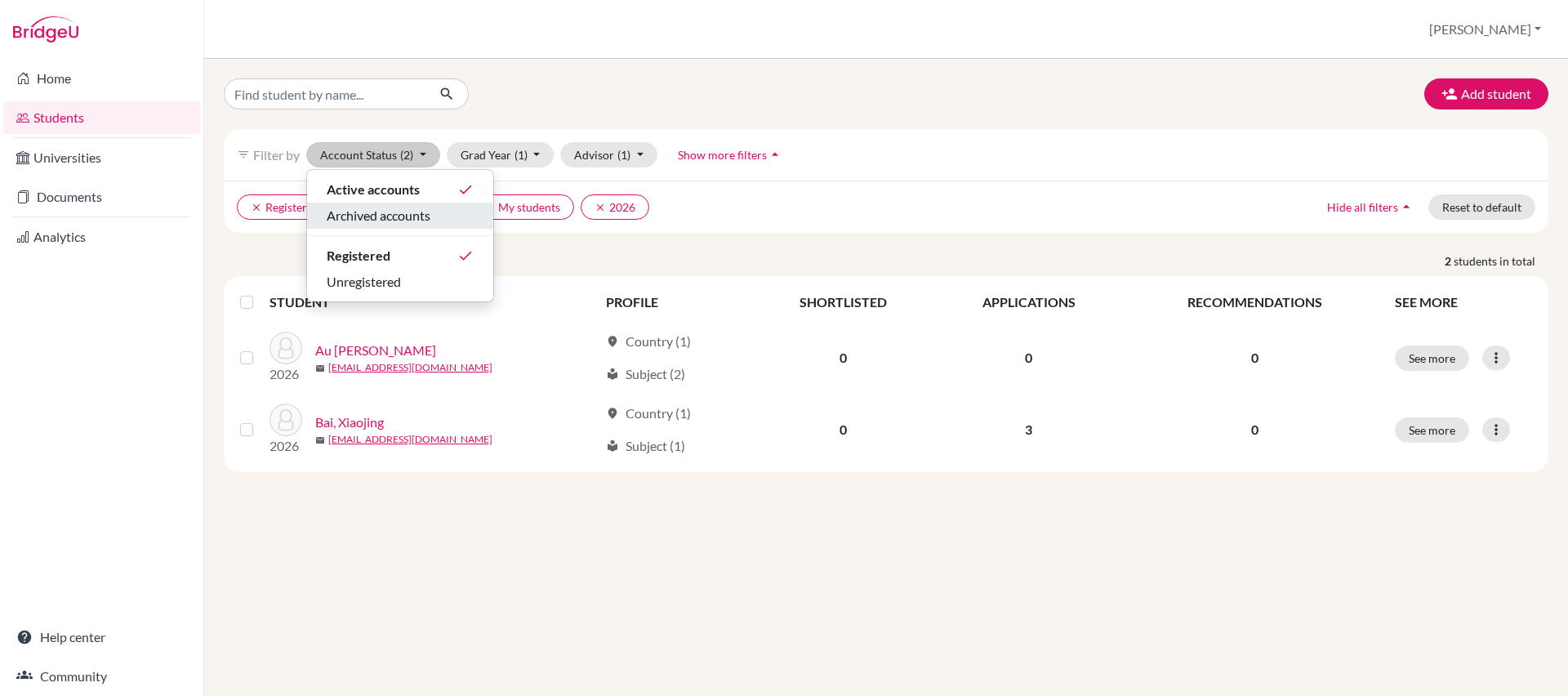
click at [389, 226] on button "Archived accounts" at bounding box center [399, 215] width 186 height 26
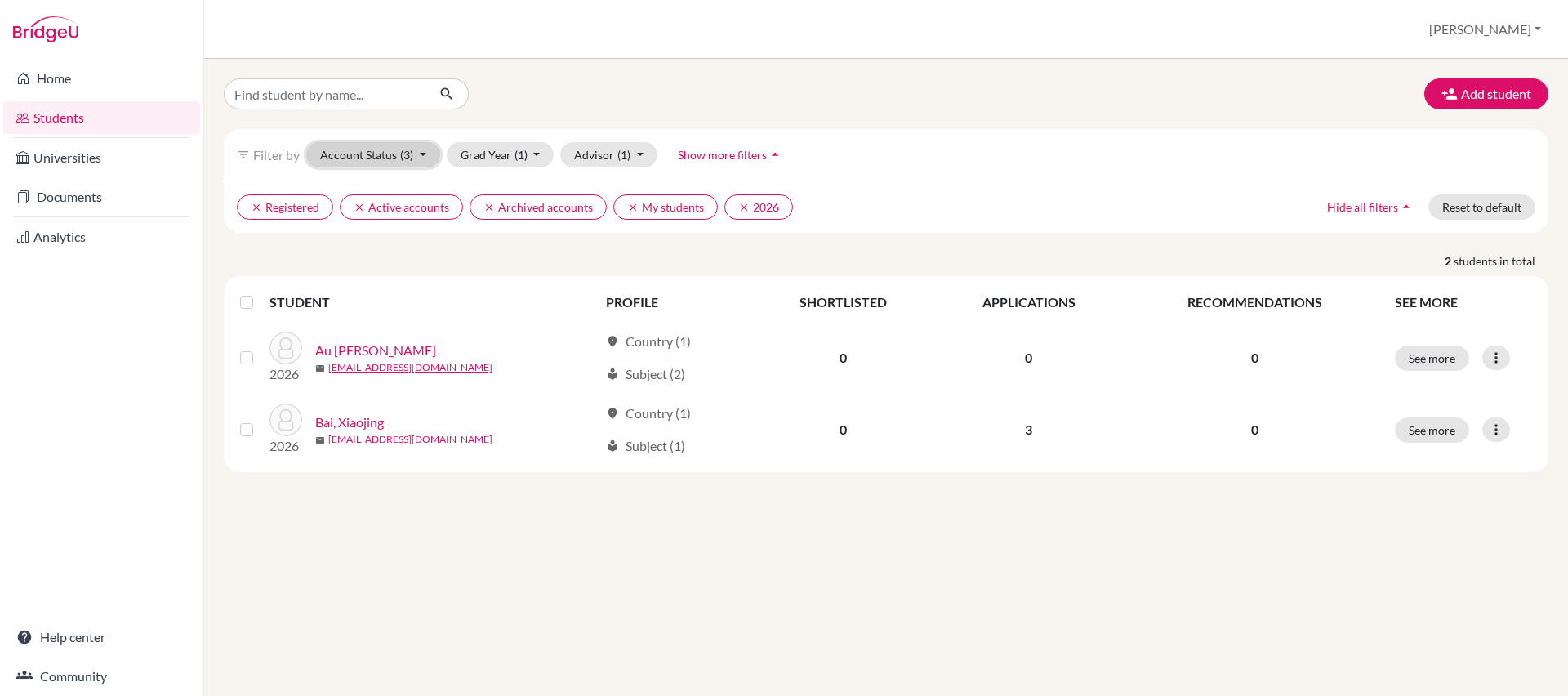
click at [405, 150] on span "(3)" at bounding box center [406, 155] width 13 height 14
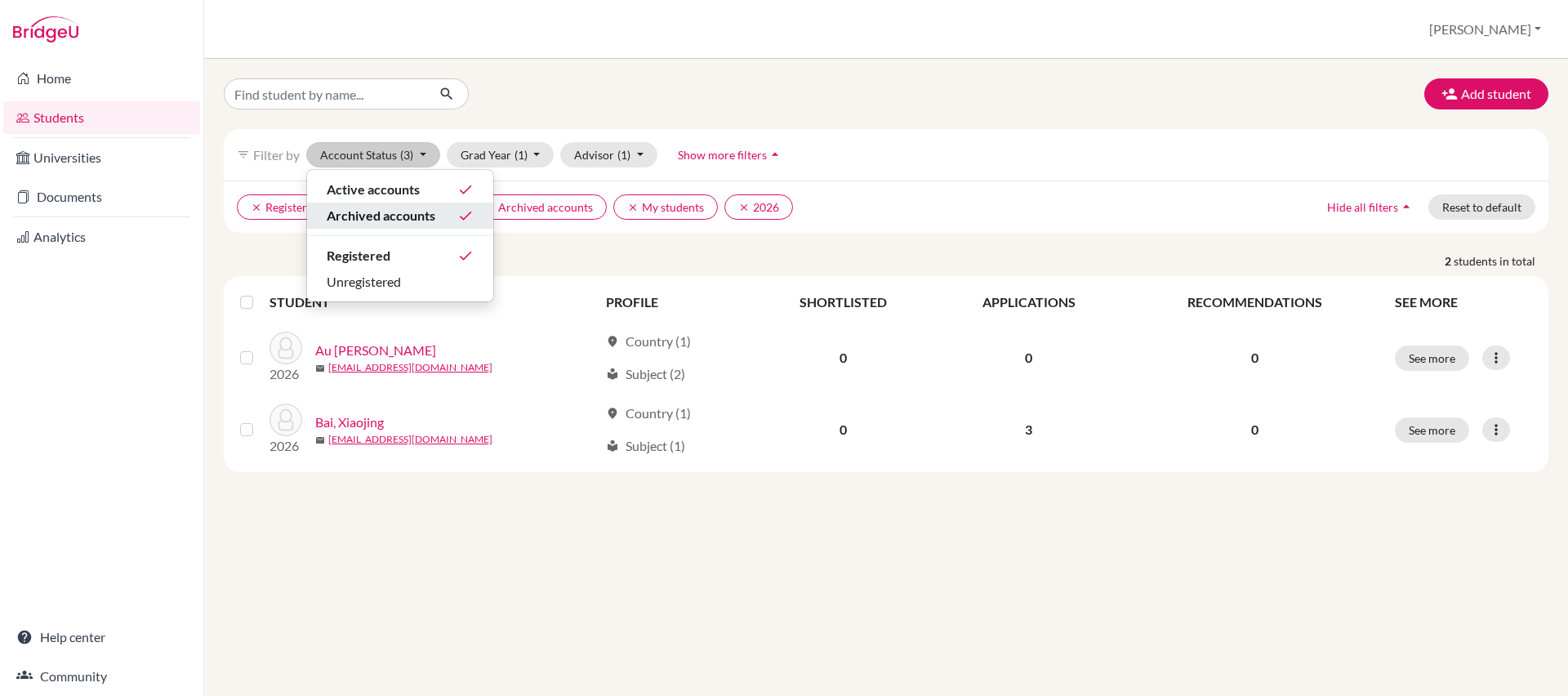
click at [403, 218] on span "Archived accounts" at bounding box center [382, 215] width 109 height 19
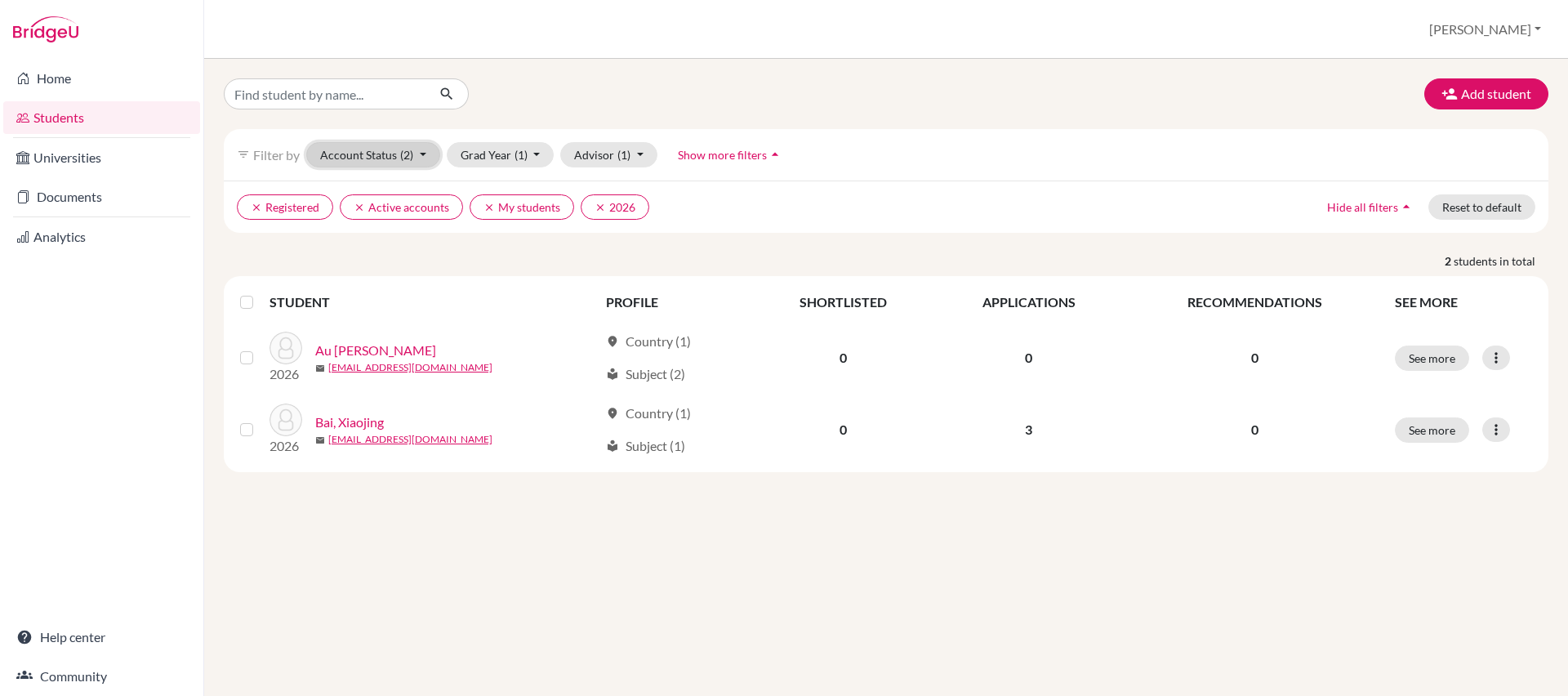
click at [407, 155] on span "(2)" at bounding box center [406, 155] width 13 height 14
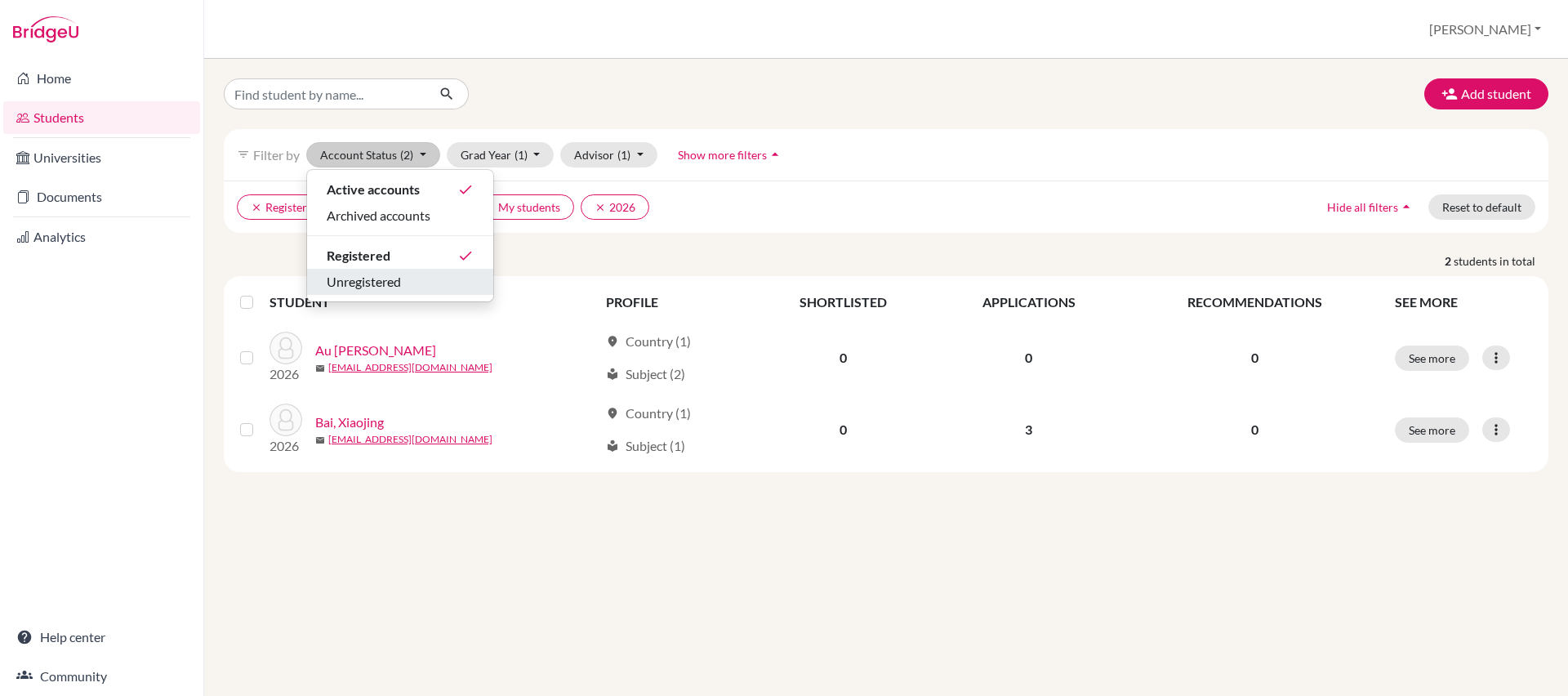
click at [394, 280] on span "Unregistered" at bounding box center [364, 281] width 74 height 19
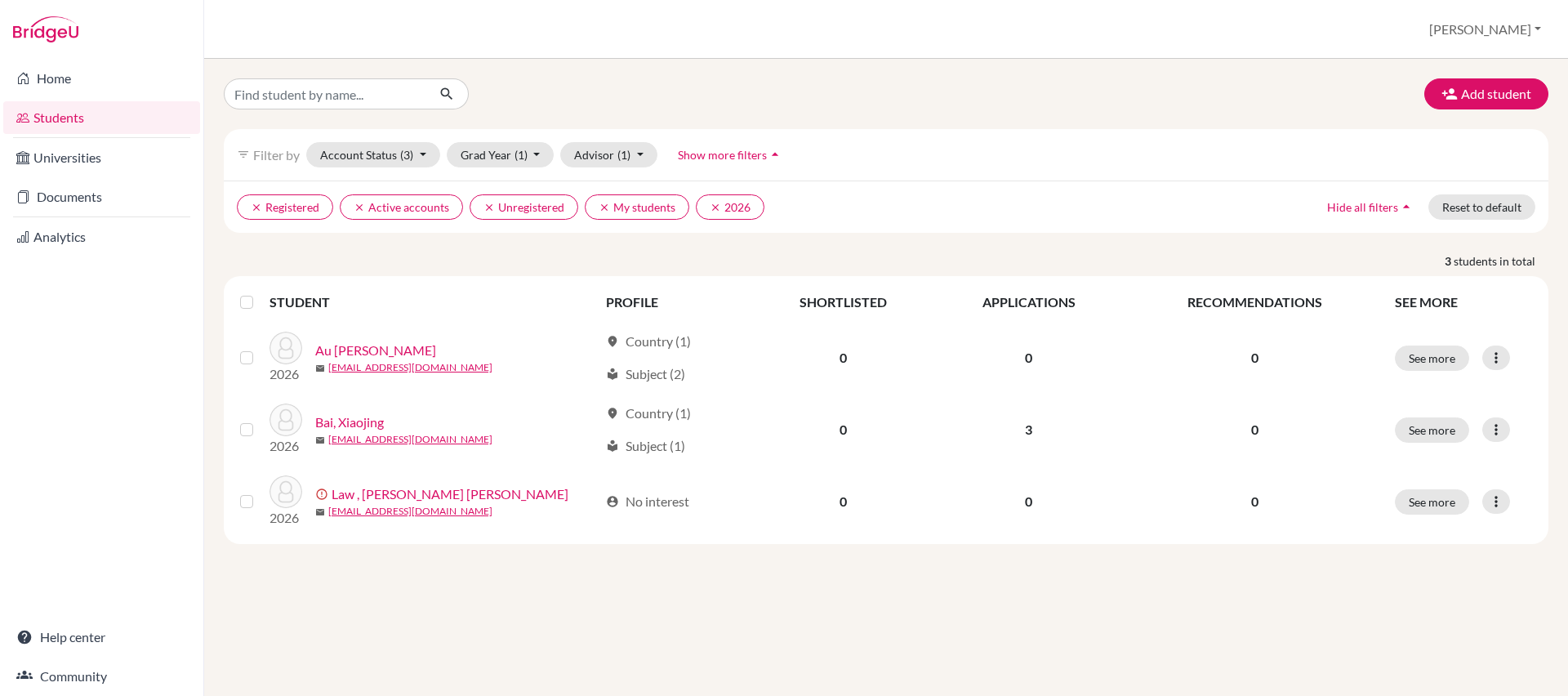
click at [82, 125] on link "Students" at bounding box center [101, 118] width 197 height 33
click at [484, 208] on icon "clear" at bounding box center [490, 207] width 12 height 12
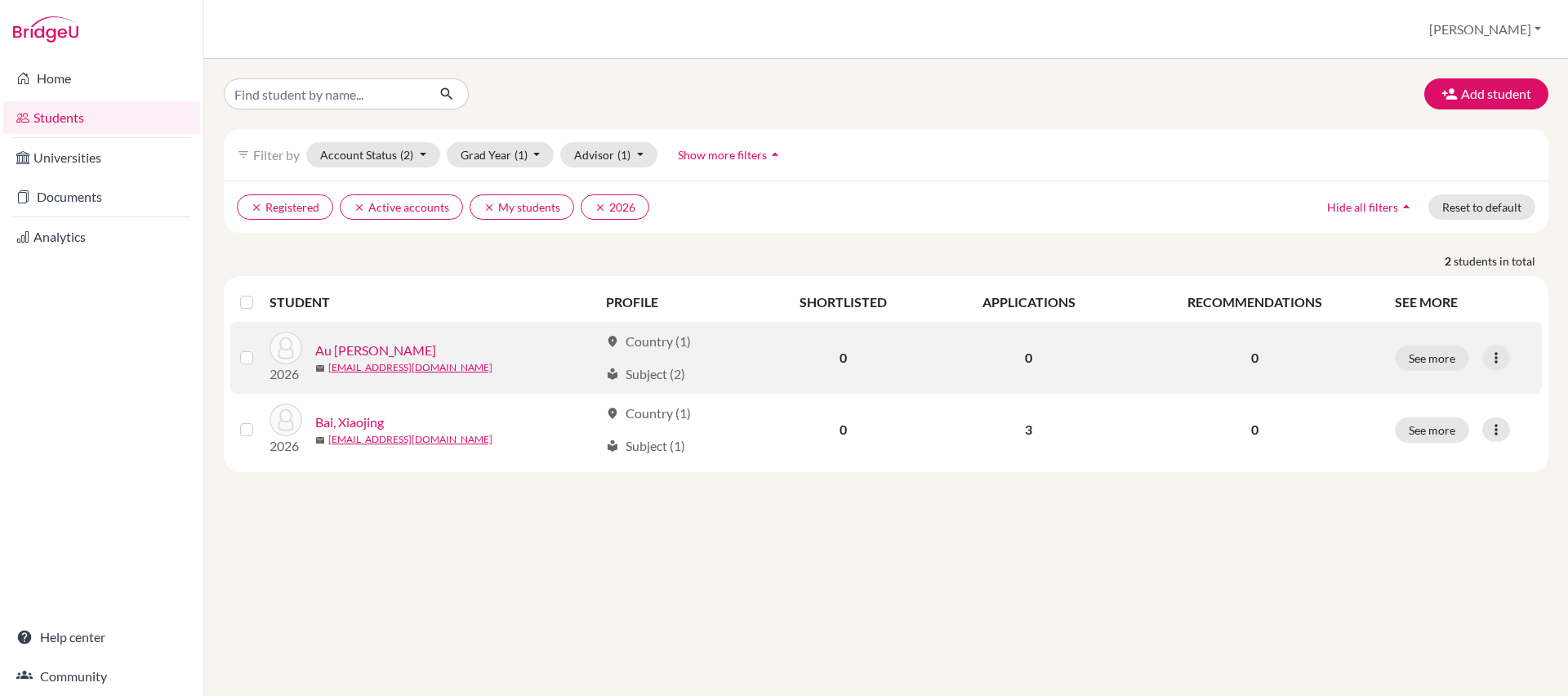
click at [374, 354] on link "Au [PERSON_NAME]" at bounding box center [376, 350] width 121 height 19
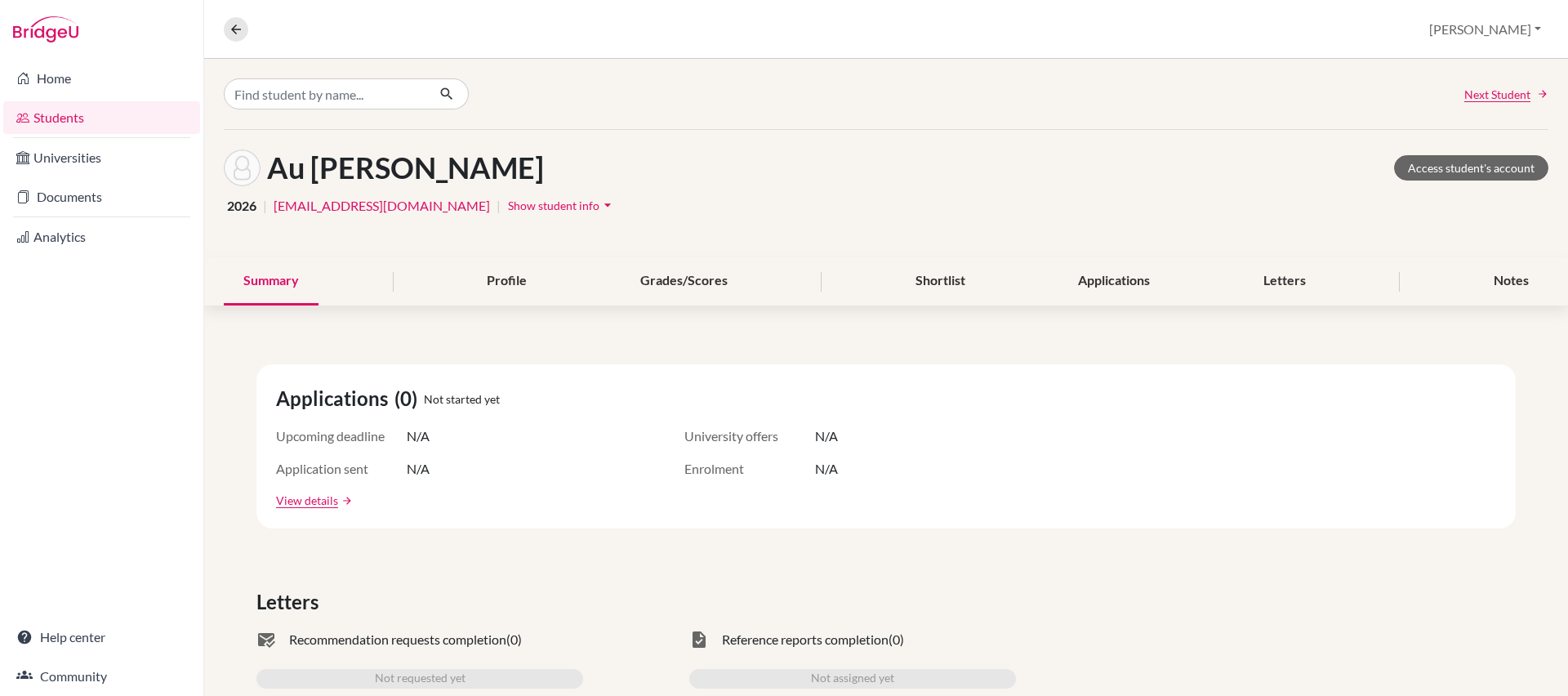
click at [139, 119] on link "Students" at bounding box center [101, 118] width 197 height 33
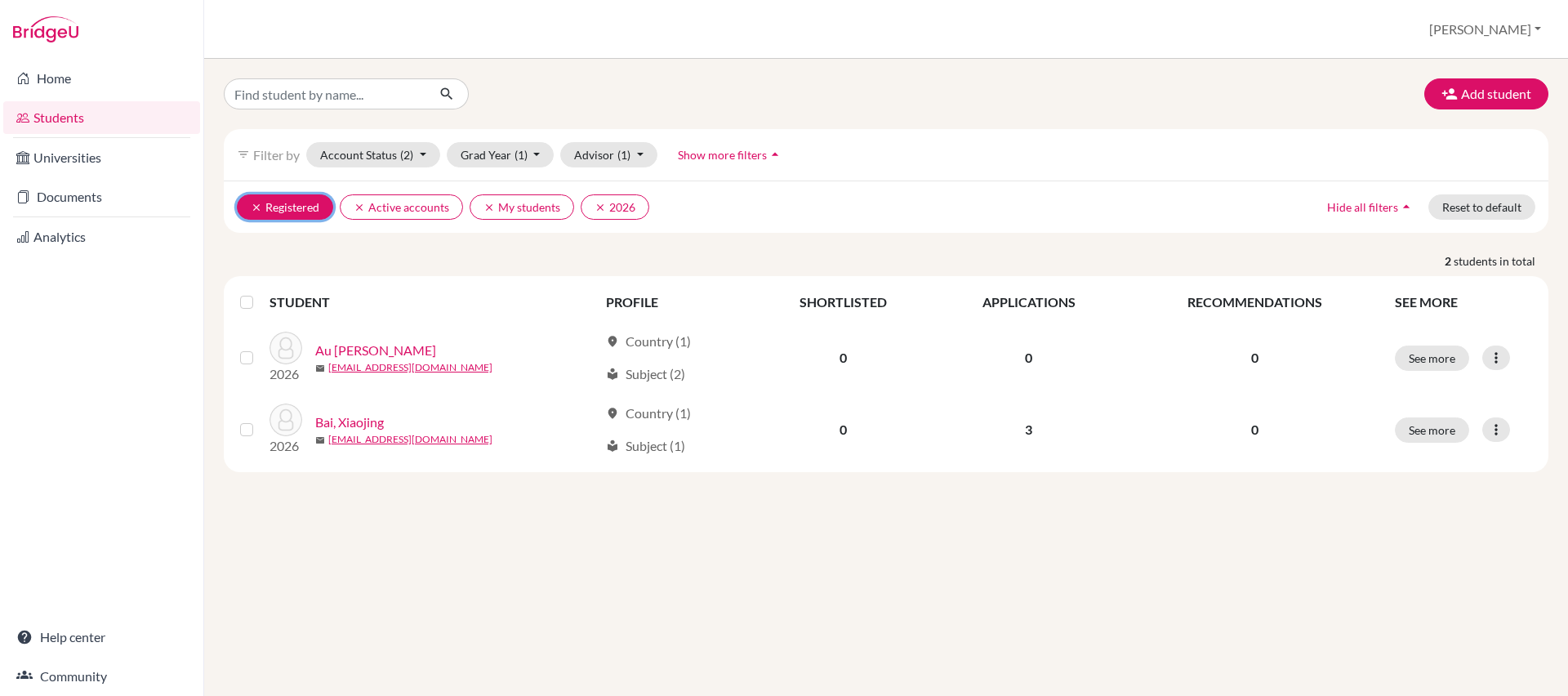
click at [255, 209] on icon "clear" at bounding box center [257, 207] width 12 height 12
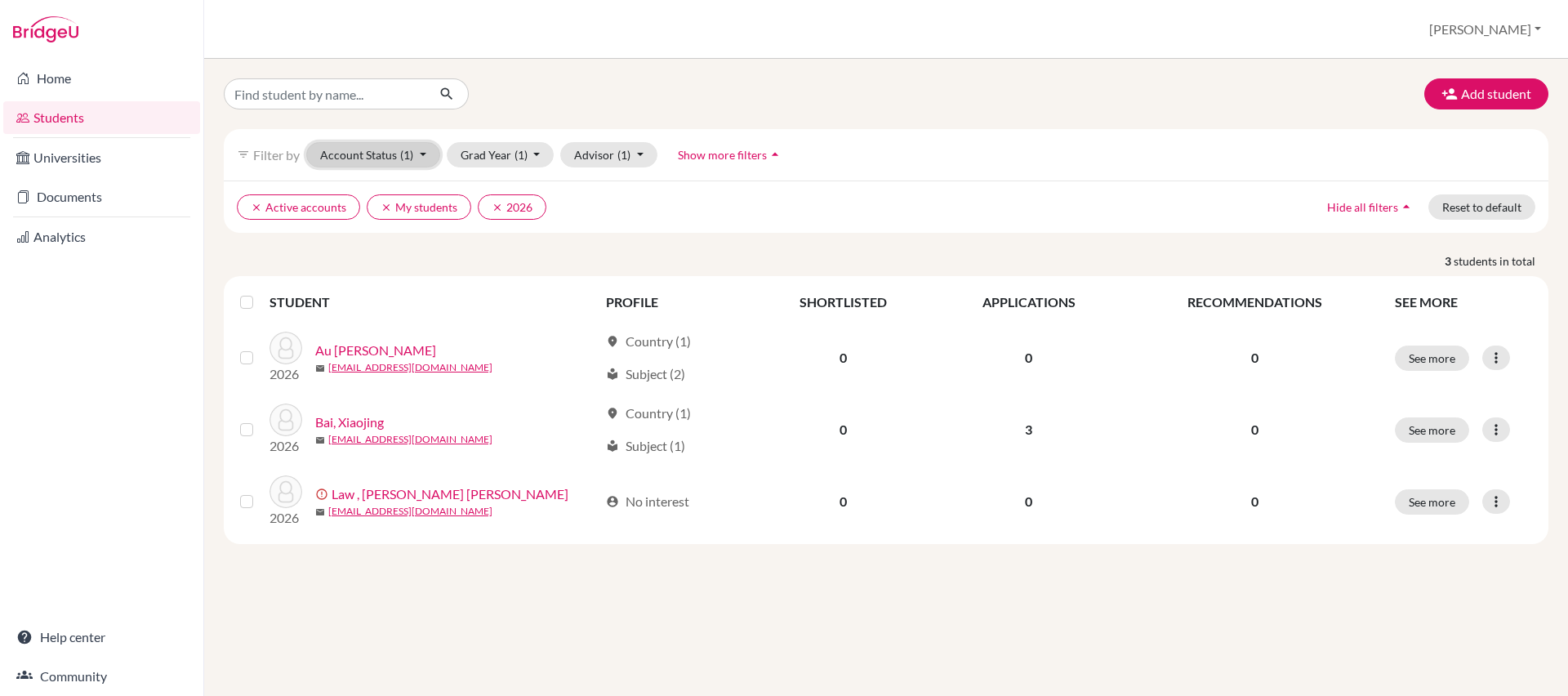
click at [377, 158] on button "Account Status (1)" at bounding box center [374, 155] width 134 height 25
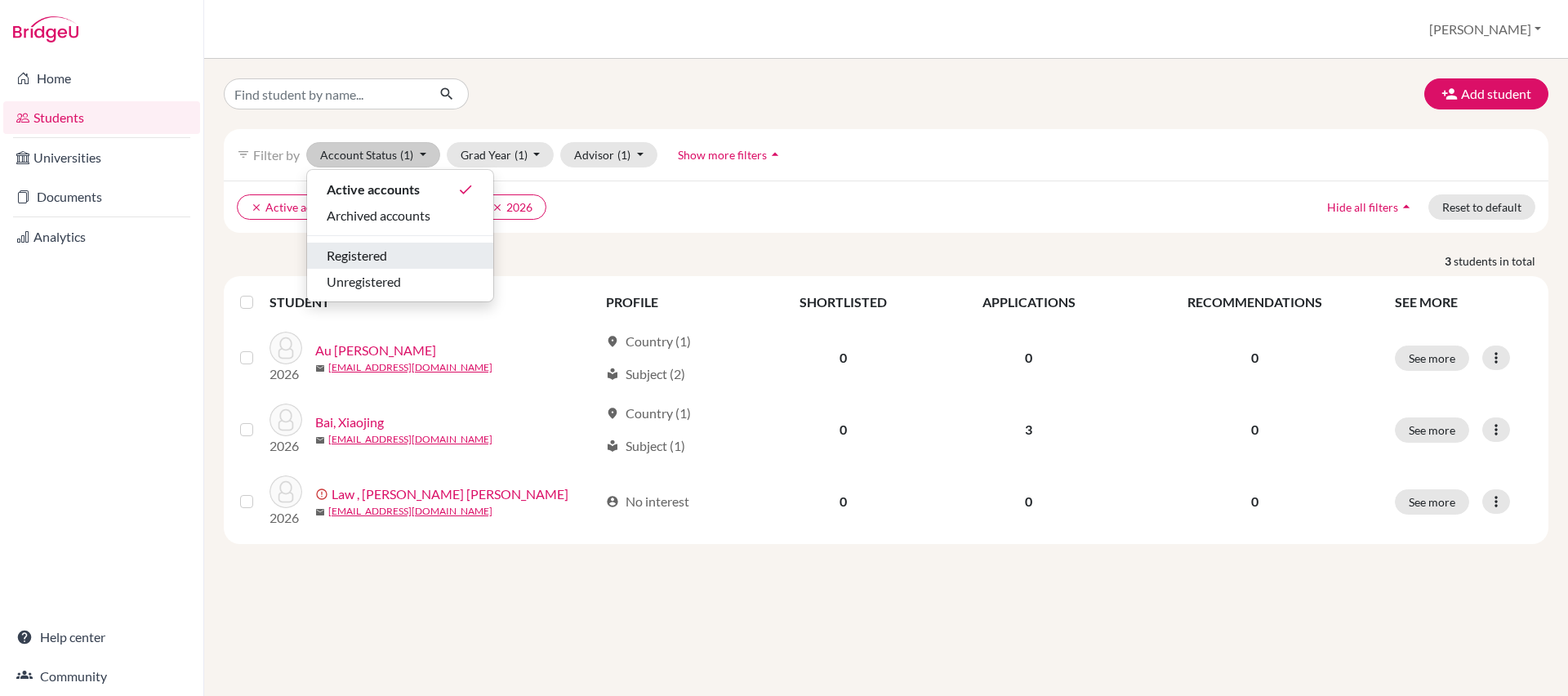
click at [387, 251] on span "Registered" at bounding box center [357, 256] width 60 height 19
